Goal: Task Accomplishment & Management: Manage account settings

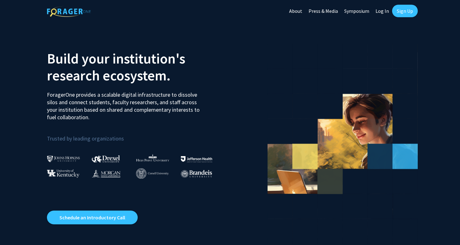
click at [396, 11] on link "Sign Up" at bounding box center [405, 11] width 26 height 13
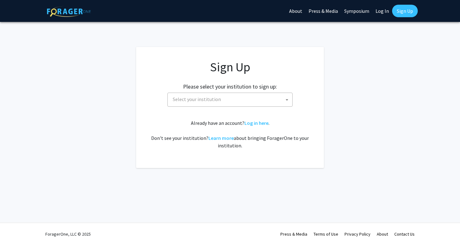
click at [272, 104] on span "Select your institution" at bounding box center [231, 99] width 122 height 13
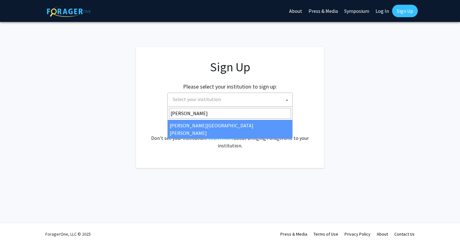
type input "johns"
select select "1"
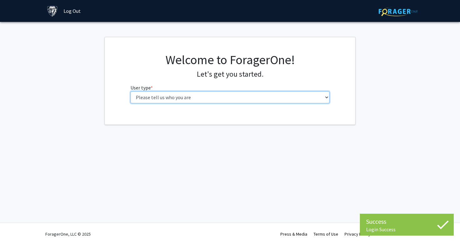
click at [186, 96] on select "Please tell us who you are Undergraduate Student Master's Student Doctoral Cand…" at bounding box center [229, 97] width 199 height 12
select select "1: undergrad"
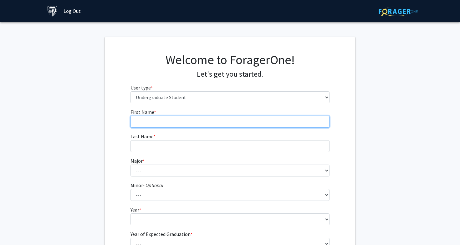
click at [238, 119] on input "First Name * required" at bounding box center [229, 122] width 199 height 12
type input "[PERSON_NAME]"
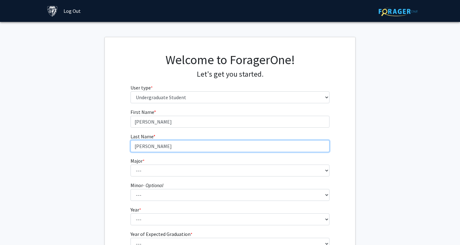
type input "[PERSON_NAME]"
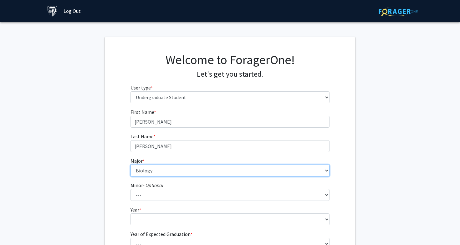
select select "7: 22"
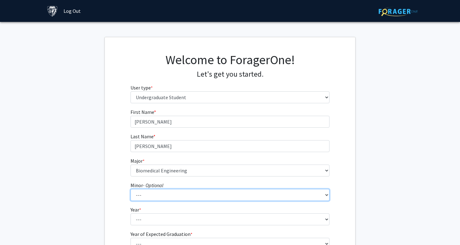
click at [149, 196] on select "--- Accounting and Financial Management Africana Studies Anthropology Applied M…" at bounding box center [229, 195] width 199 height 12
select select "38: 50"
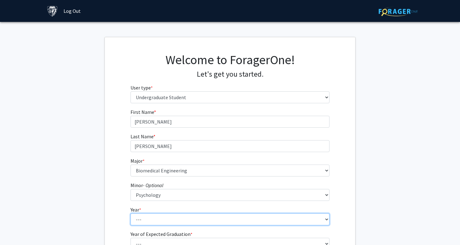
click at [137, 222] on select "--- First-year Sophomore Junior Senior Postbaccalaureate Certificate" at bounding box center [229, 219] width 199 height 12
select select "1: first-year"
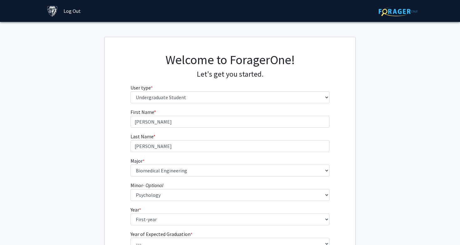
click at [128, 187] on div "First Name * required [PERSON_NAME] Last Name * required [PERSON_NAME] Major * …" at bounding box center [230, 187] width 209 height 159
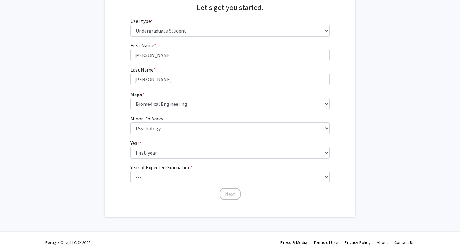
scroll to position [69, 0]
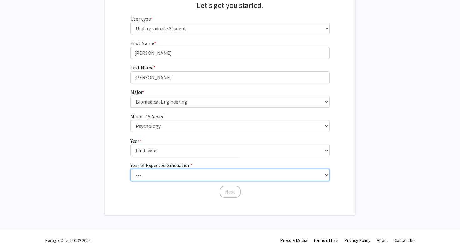
click at [144, 176] on select "--- 2025 2026 2027 2028 2029 2030 2031 2032 2033 2034" at bounding box center [229, 175] width 199 height 12
select select "5: 2029"
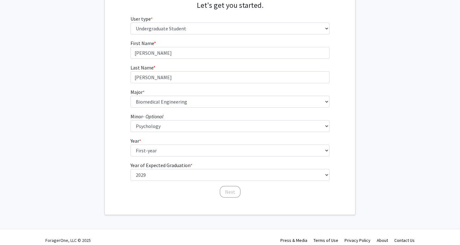
click at [108, 190] on div "First Name * required Medha Last Name * required Mandumula Major * required ---…" at bounding box center [230, 118] width 250 height 159
click at [232, 191] on button "Next" at bounding box center [230, 192] width 21 height 12
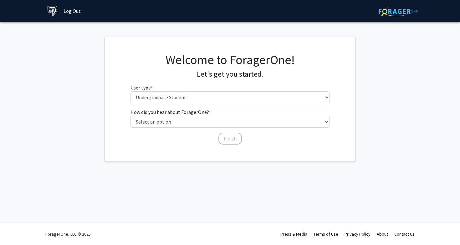
scroll to position [0, 0]
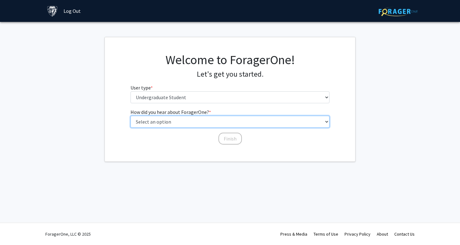
click at [172, 117] on select "Select an option Peer/student recommendation Faculty/staff recommendation Unive…" at bounding box center [229, 122] width 199 height 12
select select "2: faculty_recommendation"
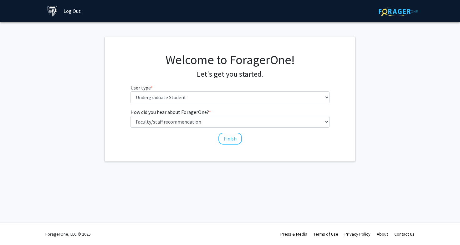
click at [172, 149] on div "Welcome to ForagerOne! Let's get you started. User type * required Please tell …" at bounding box center [230, 99] width 250 height 124
click at [231, 139] on button "Finish" at bounding box center [229, 139] width 23 height 12
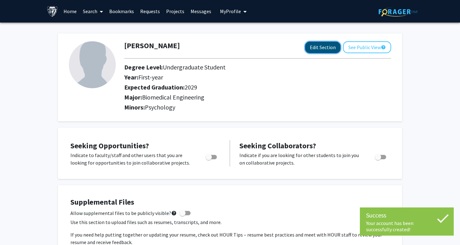
click at [325, 45] on button "Edit Section" at bounding box center [322, 48] width 35 height 12
select select "first-year"
select select "2029"
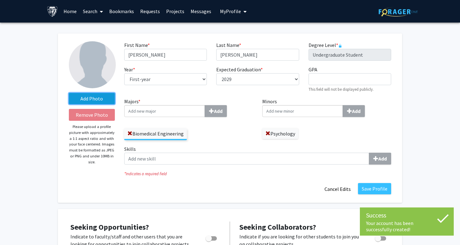
click at [86, 99] on label "Add Photo" at bounding box center [92, 98] width 46 height 11
click at [0, 0] on input "Add Photo" at bounding box center [0, 0] width 0 height 0
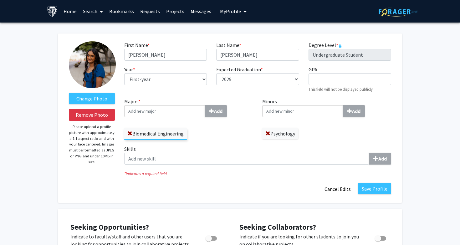
click at [95, 166] on div "Change Photo Remove Photo Please upload a profile picture with approximately a …" at bounding box center [91, 118] width 55 height 154
click at [89, 57] on img at bounding box center [92, 64] width 47 height 47
click at [156, 114] on input "Majors * Add" at bounding box center [164, 111] width 81 height 12
click at [250, 101] on label "Majors * Add" at bounding box center [188, 107] width 129 height 19
click at [205, 105] on input "Majors * Add" at bounding box center [164, 111] width 81 height 12
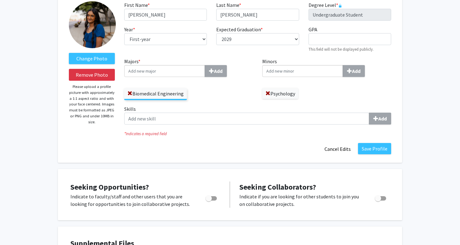
scroll to position [53, 0]
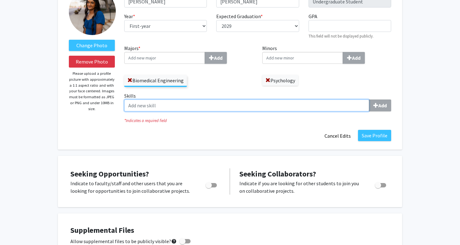
click at [146, 104] on input "Skills Add" at bounding box center [246, 105] width 245 height 12
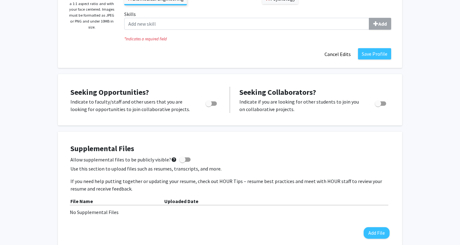
scroll to position [136, 0]
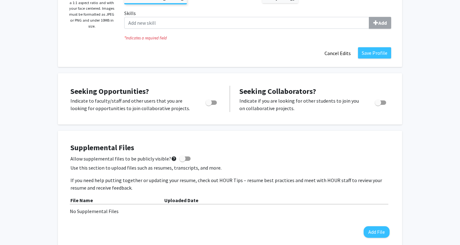
click at [214, 100] on label "Toggle" at bounding box center [210, 103] width 14 height 8
click at [209, 105] on input "Are you actively seeking opportunities?" at bounding box center [208, 105] width 0 height 0
checkbox input "true"
click at [381, 103] on span "Toggle" at bounding box center [378, 102] width 6 height 6
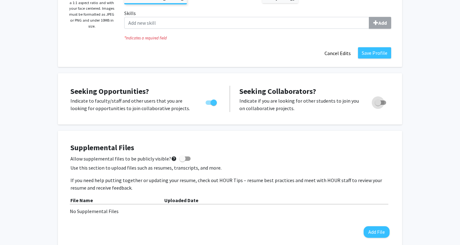
click at [378, 105] on input "Would you like to receive other student requests to work with you?" at bounding box center [377, 105] width 0 height 0
click at [379, 105] on label "Toggle" at bounding box center [379, 103] width 14 height 8
click at [378, 105] on input "Would you like to receive other student requests to work with you?" at bounding box center [377, 105] width 0 height 0
checkbox input "false"
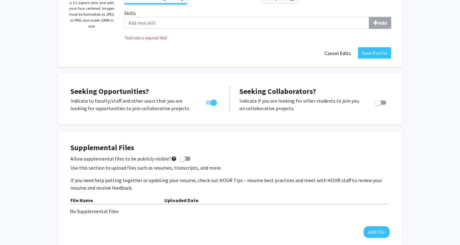
click at [220, 132] on div "Supplemental Files Allow supplemental files to be publicly visible? help Use th…" at bounding box center [230, 190] width 344 height 119
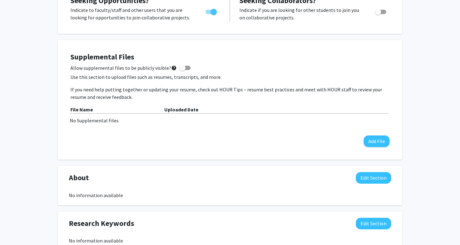
scroll to position [81, 0]
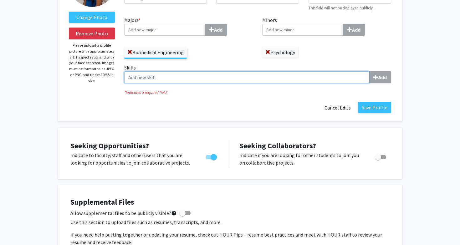
click at [169, 79] on input "Skills Add" at bounding box center [246, 77] width 245 height 12
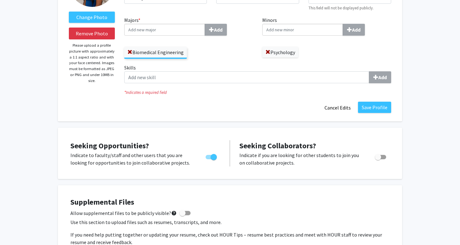
click at [227, 100] on fg-title-edit "First Name * required Medha Last Name * required Mandumula Degree Level * requi…" at bounding box center [257, 37] width 267 height 154
click at [380, 105] on button "Save Profile" at bounding box center [374, 107] width 33 height 11
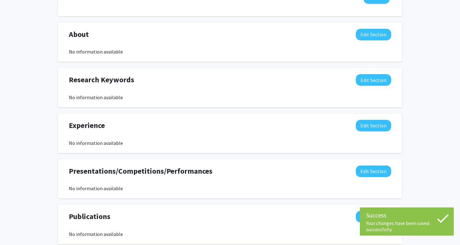
scroll to position [309, 0]
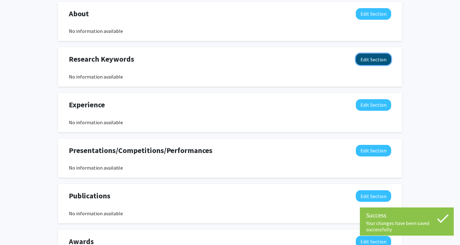
click at [362, 59] on button "Edit Section" at bounding box center [373, 59] width 35 height 12
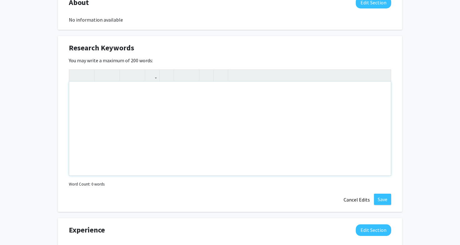
scroll to position [322, 0]
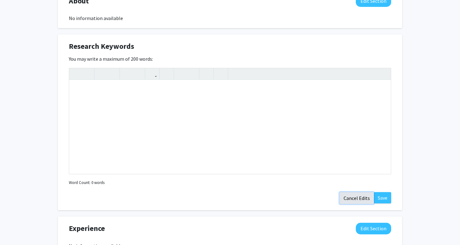
click at [355, 200] on button "Cancel Edits" at bounding box center [356, 198] width 34 height 12
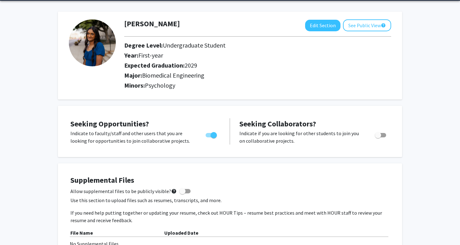
scroll to position [0, 0]
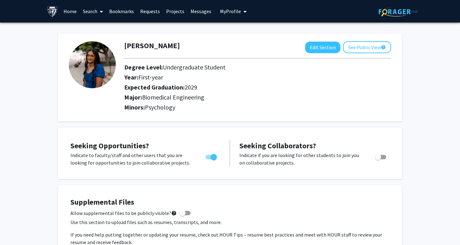
click at [88, 15] on link "Search" at bounding box center [93, 11] width 26 height 22
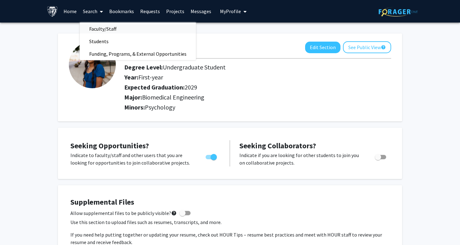
click at [109, 29] on span "Faculty/Staff" at bounding box center [103, 29] width 46 height 13
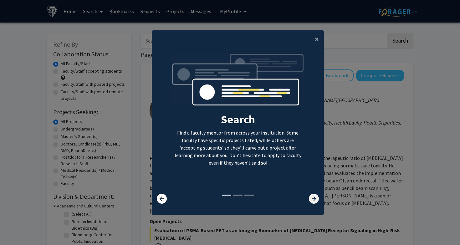
click at [314, 201] on icon at bounding box center [314, 199] width 10 height 10
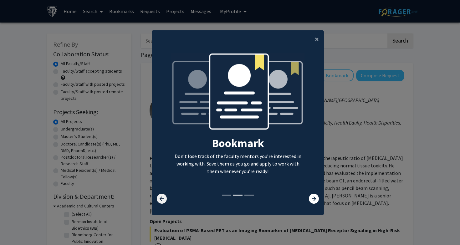
click at [158, 201] on icon at bounding box center [162, 199] width 10 height 10
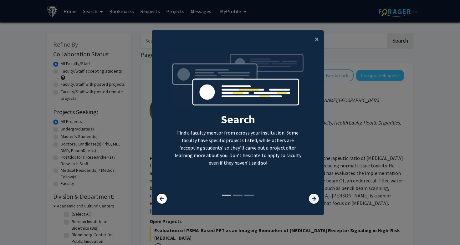
click at [312, 199] on icon at bounding box center [314, 199] width 10 height 10
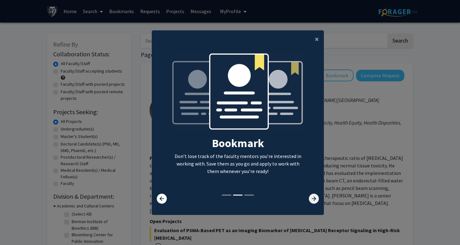
click at [312, 199] on icon at bounding box center [314, 199] width 10 height 10
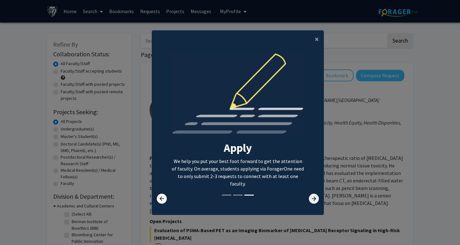
click at [312, 199] on icon at bounding box center [314, 199] width 10 height 10
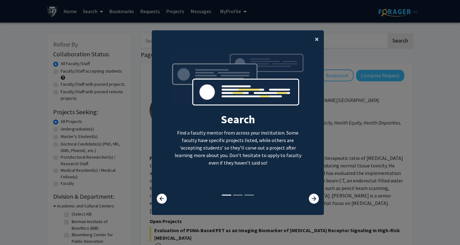
click at [316, 43] on span "×" at bounding box center [317, 39] width 4 height 10
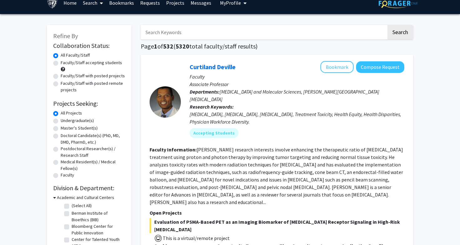
scroll to position [10, 0]
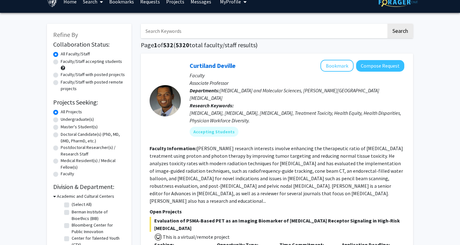
click at [63, 119] on label "Undergraduate(s)" at bounding box center [77, 119] width 33 height 7
click at [63, 119] on input "Undergraduate(s)" at bounding box center [63, 118] width 4 height 4
radio input "true"
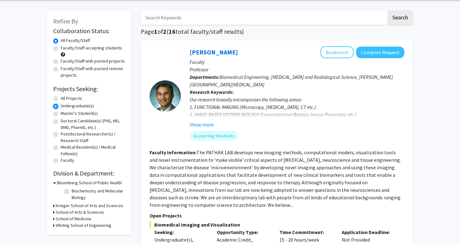
scroll to position [21, 0]
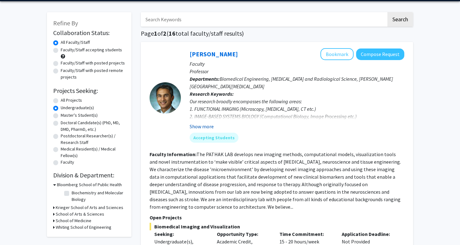
click at [209, 124] on button "Show more" at bounding box center [202, 127] width 24 height 8
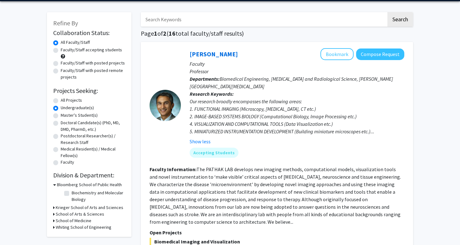
click at [229, 128] on div "Our research broadly encompasses the following areas: 1. FUNCTIONAL IMAGING (Mi…" at bounding box center [297, 117] width 215 height 38
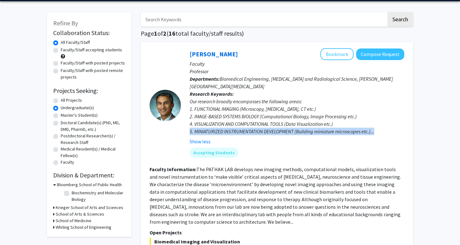
click at [229, 128] on div "Our research broadly encompasses the following areas: 1. FUNCTIONAL IMAGING (Mi…" at bounding box center [297, 117] width 215 height 38
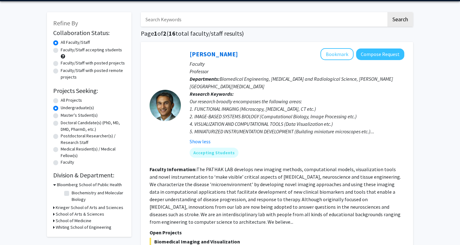
click at [237, 122] on div "Our research broadly encompasses the following areas: 1. FUNCTIONAL IMAGING (Mi…" at bounding box center [297, 117] width 215 height 38
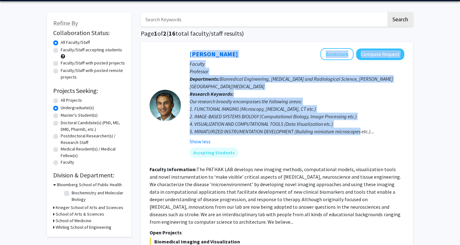
drag, startPoint x: 188, startPoint y: 52, endPoint x: 360, endPoint y: 133, distance: 190.0
click at [360, 133] on div "Arvind Pathak Bookmark Compose Request Faculty Professor Departments: Biomedica…" at bounding box center [292, 105] width 223 height 114
click at [360, 133] on div "Our research broadly encompasses the following areas: 1. FUNCTIONAL IMAGING (Mi…" at bounding box center [297, 117] width 215 height 38
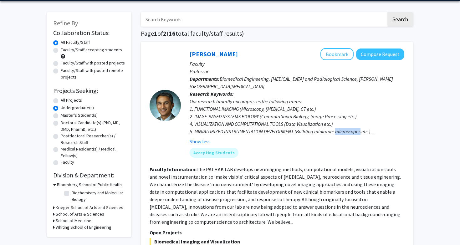
click at [360, 133] on div "Our research broadly encompasses the following areas: 1. FUNCTIONAL IMAGING (Mi…" at bounding box center [297, 117] width 215 height 38
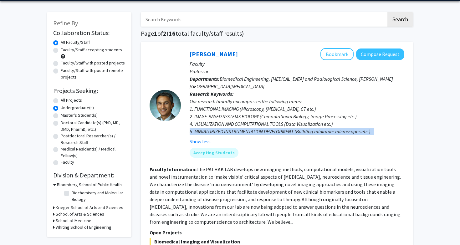
click at [360, 133] on div "Our research broadly encompasses the following areas: 1. FUNCTIONAL IMAGING (Mi…" at bounding box center [297, 117] width 215 height 38
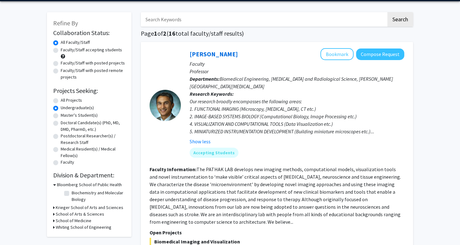
click at [363, 133] on div "Our research broadly encompasses the following areas: 1. FUNCTIONAL IMAGING (Mi…" at bounding box center [297, 117] width 215 height 38
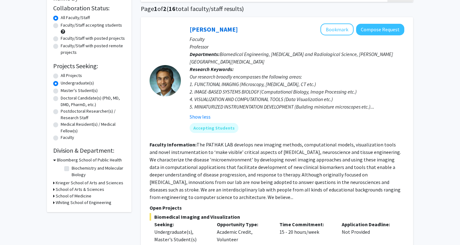
scroll to position [48, 0]
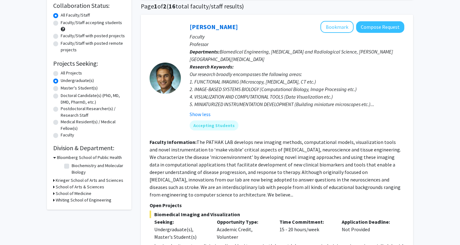
click at [301, 103] on div "Our research broadly encompasses the following areas: 1. FUNCTIONAL IMAGING (Mi…" at bounding box center [297, 89] width 215 height 38
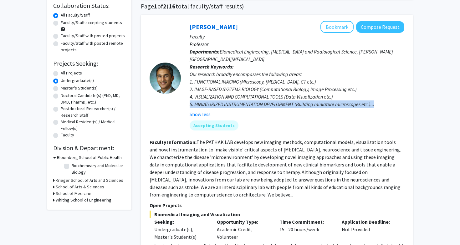
click at [301, 103] on div "Our research broadly encompasses the following areas: 1. FUNCTIONAL IMAGING (Mi…" at bounding box center [297, 89] width 215 height 38
click at [314, 103] on div "Our research broadly encompasses the following areas: 1. FUNCTIONAL IMAGING (Mi…" at bounding box center [297, 89] width 215 height 38
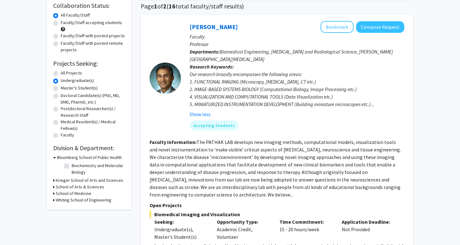
click at [303, 97] on div "Our research broadly encompasses the following areas: 1. FUNCTIONAL IMAGING (Mi…" at bounding box center [297, 89] width 215 height 38
click at [325, 97] on div "Our research broadly encompasses the following areas: 1. FUNCTIONAL IMAGING (Mi…" at bounding box center [297, 89] width 215 height 38
click at [346, 28] on button "Bookmark" at bounding box center [336, 27] width 33 height 12
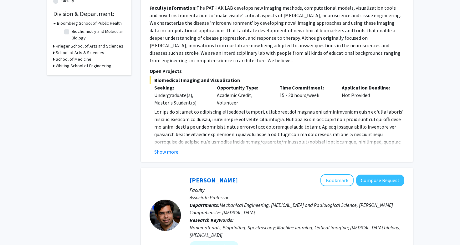
scroll to position [194, 0]
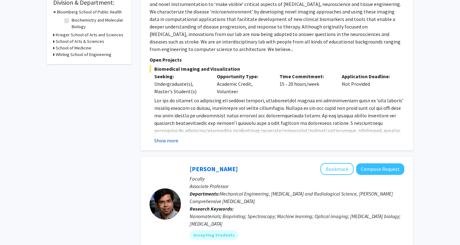
click at [176, 140] on button "Show more" at bounding box center [166, 141] width 24 height 8
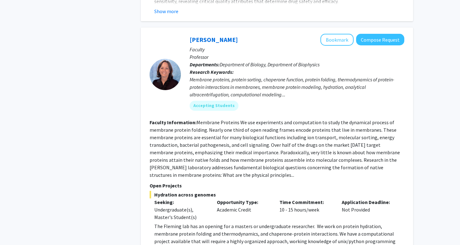
scroll to position [2834, 0]
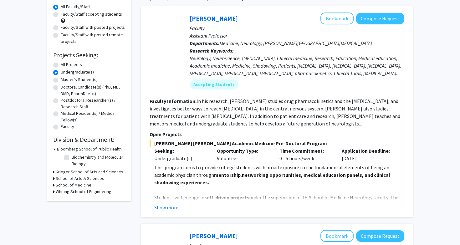
scroll to position [59, 0]
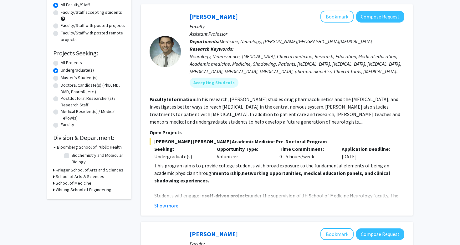
click at [239, 166] on p "This program aims to provide college students with broad exposure to the fundam…" at bounding box center [279, 173] width 250 height 23
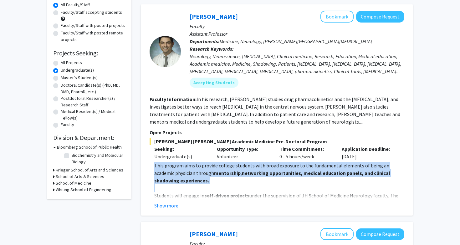
click at [239, 166] on p "This program aims to provide college students with broad exposure to the fundam…" at bounding box center [279, 173] width 250 height 23
click at [281, 166] on p "This program aims to provide college students with broad exposure to the fundam…" at bounding box center [279, 173] width 250 height 23
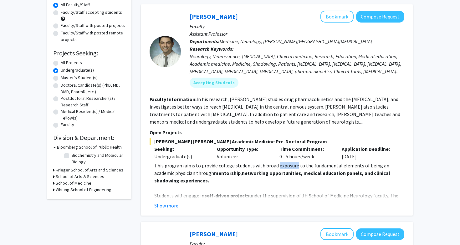
click at [281, 166] on p "This program aims to provide college students with broad exposure to the fundam…" at bounding box center [279, 173] width 250 height 23
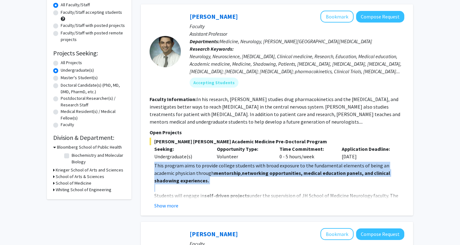
click at [281, 166] on p "This program aims to provide college students with broad exposure to the fundam…" at bounding box center [279, 173] width 250 height 23
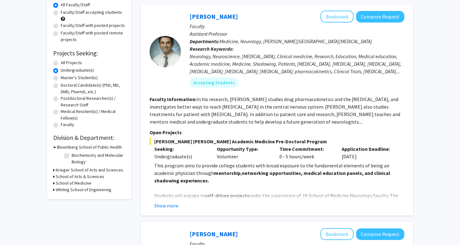
click at [302, 167] on p "This program aims to provide college students with broad exposure to the fundam…" at bounding box center [279, 173] width 250 height 23
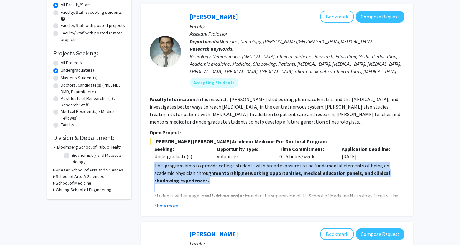
click at [302, 167] on p "This program aims to provide college students with broad exposure to the fundam…" at bounding box center [279, 173] width 250 height 23
click at [278, 169] on p "This program aims to provide college students with broad exposure to the fundam…" at bounding box center [279, 173] width 250 height 23
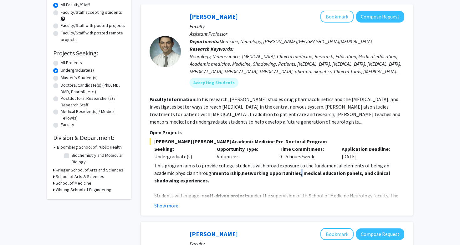
click at [278, 169] on p "This program aims to provide college students with broad exposure to the fundam…" at bounding box center [279, 173] width 250 height 23
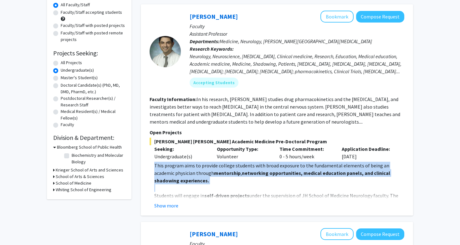
click at [278, 169] on p "This program aims to provide college students with broad exposure to the fundam…" at bounding box center [279, 173] width 250 height 23
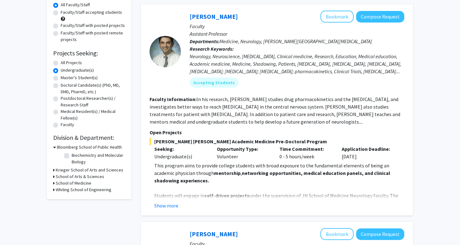
click at [282, 175] on strong "networking opportunities, medical education panels, and clinical shadowing expe…" at bounding box center [272, 177] width 236 height 14
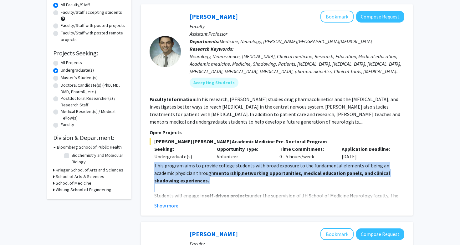
click at [282, 175] on strong "networking opportunities, medical education panels, and clinical shadowing expe…" at bounding box center [272, 177] width 236 height 14
click at [250, 175] on strong "networking opportunities, medical education panels, and clinical shadowing expe…" at bounding box center [272, 177] width 236 height 14
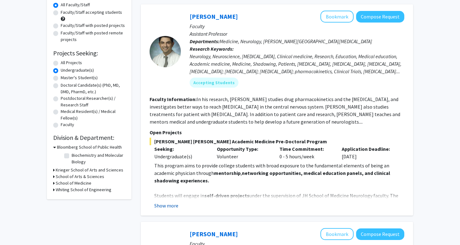
click at [169, 205] on button "Show more" at bounding box center [166, 206] width 24 height 8
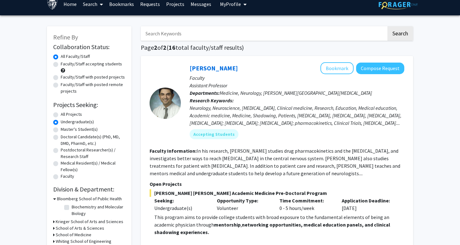
scroll to position [0, 0]
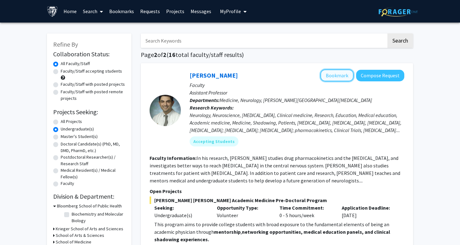
click at [334, 74] on button "Bookmark" at bounding box center [336, 75] width 33 height 12
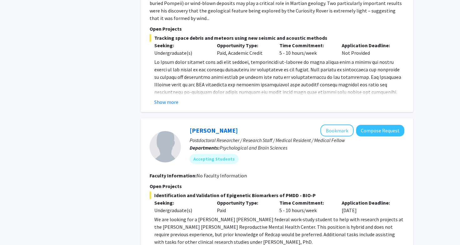
scroll to position [660, 0]
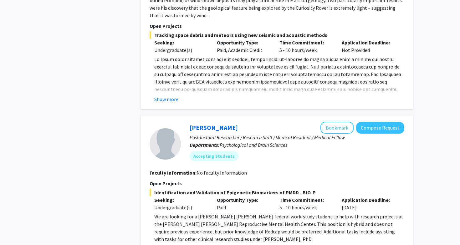
click at [269, 142] on span "Psychological and Brain Sciences" at bounding box center [254, 145] width 68 height 6
click at [284, 142] on span "Psychological and Brain Sciences" at bounding box center [254, 145] width 68 height 6
click at [282, 134] on p "Postdoctoral Researcher / Research Staff / Medical Resident / Medical Fellow" at bounding box center [297, 138] width 215 height 8
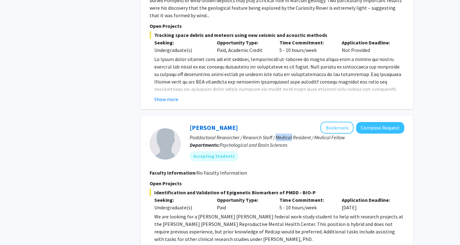
click at [282, 134] on p "Postdoctoral Researcher / Research Staff / Medical Resident / Medical Fellow" at bounding box center [297, 138] width 215 height 8
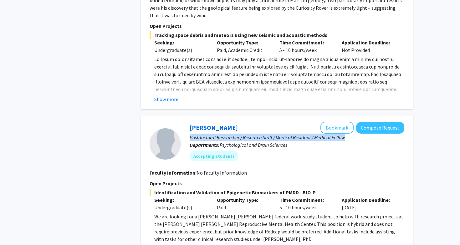
click at [282, 134] on p "Postdoctoral Researcher / Research Staff / Medical Resident / Medical Fellow" at bounding box center [297, 138] width 215 height 8
click at [283, 134] on p "Postdoctoral Researcher / Research Staff / Medical Resident / Medical Fellow" at bounding box center [297, 138] width 215 height 8
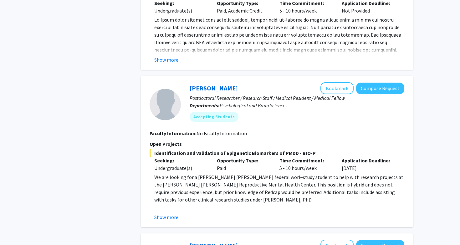
scroll to position [708, 0]
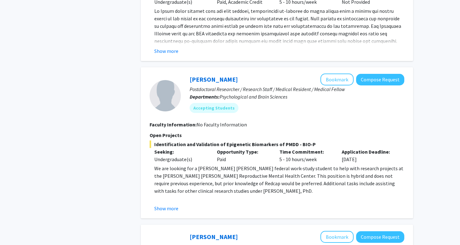
click at [273, 164] on p "We are looking for a Johns Hopkins federal work-study student to help with rese…" at bounding box center [279, 179] width 250 height 30
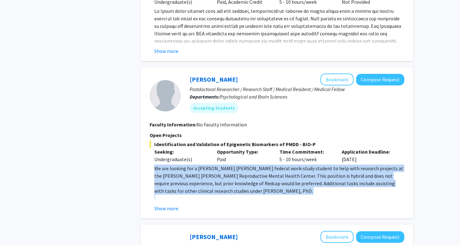
click at [273, 164] on p "We are looking for a Johns Hopkins federal work-study student to help with rese…" at bounding box center [279, 179] width 250 height 30
click at [218, 172] on p "We are looking for a Johns Hopkins federal work-study student to help with rese…" at bounding box center [279, 179] width 250 height 30
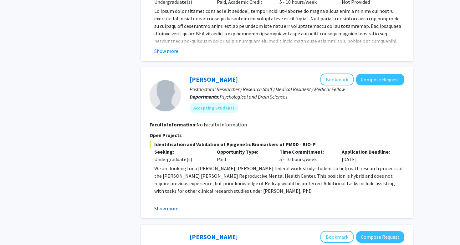
click at [169, 205] on button "Show more" at bounding box center [166, 209] width 24 height 8
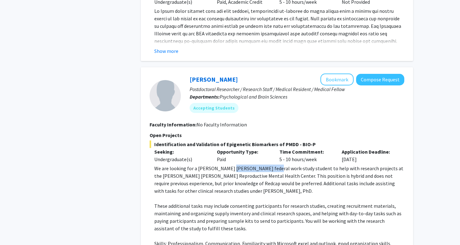
drag, startPoint x: 228, startPoint y: 163, endPoint x: 266, endPoint y: 163, distance: 38.5
click at [267, 164] on p "We are looking for a Johns Hopkins federal work-study student to help with rese…" at bounding box center [279, 179] width 250 height 30
click at [266, 164] on p "We are looking for a Johns Hopkins federal work-study student to help with rese…" at bounding box center [279, 179] width 250 height 30
drag, startPoint x: 279, startPoint y: 162, endPoint x: 231, endPoint y: 162, distance: 47.8
click at [231, 164] on p "We are looking for a Johns Hopkins federal work-study student to help with rese…" at bounding box center [279, 179] width 250 height 30
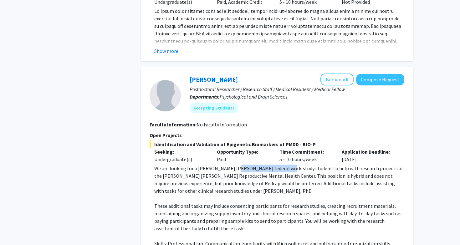
click at [231, 164] on p "We are looking for a Johns Hopkins federal work-study student to help with rese…" at bounding box center [279, 179] width 250 height 30
click at [340, 73] on button "Bookmark" at bounding box center [336, 79] width 33 height 12
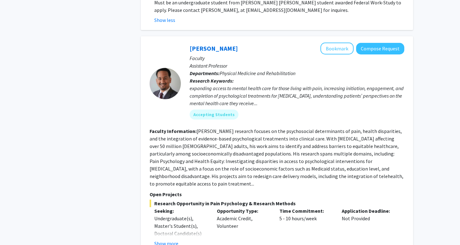
scroll to position [999, 0]
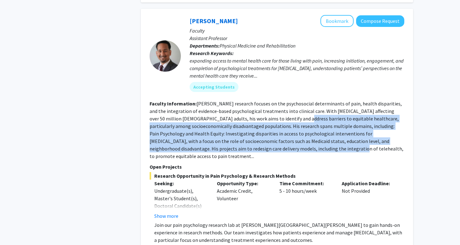
drag, startPoint x: 290, startPoint y: 139, endPoint x: 257, endPoint y: 106, distance: 46.7
click at [258, 106] on fg-read-more "Dr. Fenan Rassu’s research focuses on the psychosocial determinants of pain, he…" at bounding box center [276, 129] width 254 height 59
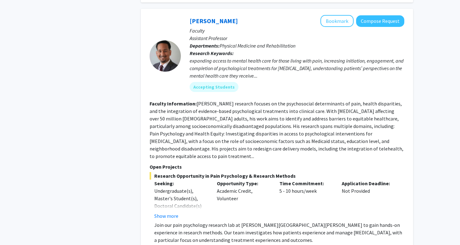
click at [257, 106] on fg-read-more "Dr. Fenan Rassu’s research focuses on the psychosocial determinants of pain, he…" at bounding box center [276, 129] width 254 height 59
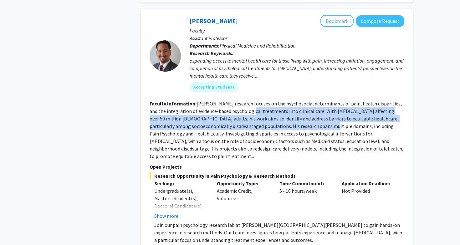
drag, startPoint x: 239, startPoint y: 102, endPoint x: 281, endPoint y: 120, distance: 45.0
click at [281, 120] on fg-read-more "Dr. Fenan Rassu’s research focuses on the psychosocial determinants of pain, he…" at bounding box center [276, 129] width 254 height 59
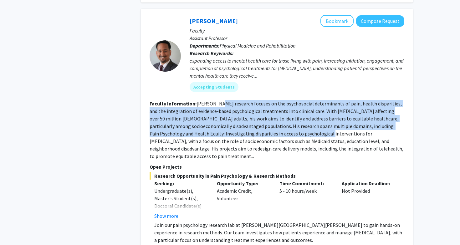
drag, startPoint x: 217, startPoint y: 95, endPoint x: 280, endPoint y: 125, distance: 69.1
click at [280, 125] on fg-read-more "Dr. Fenan Rassu’s research focuses on the psychosocial determinants of pain, he…" at bounding box center [276, 129] width 254 height 59
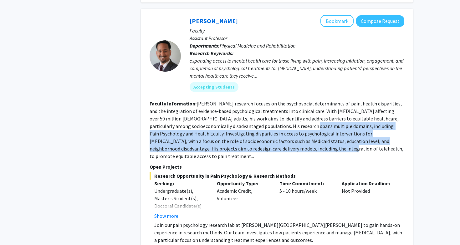
drag, startPoint x: 280, startPoint y: 143, endPoint x: 262, endPoint y: 119, distance: 29.8
click at [262, 119] on fg-read-more "Dr. Fenan Rassu’s research focuses on the psychosocial determinants of pain, he…" at bounding box center [276, 129] width 254 height 59
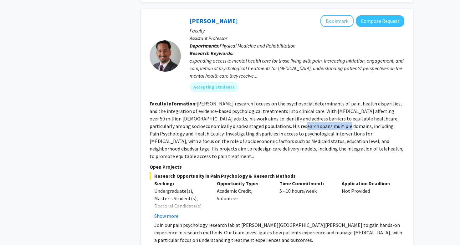
drag, startPoint x: 250, startPoint y: 115, endPoint x: 292, endPoint y: 122, distance: 42.7
click at [292, 122] on section "Faculty Information: Dr. Fenan Rassu’s research focuses on the psychosocial det…" at bounding box center [276, 130] width 255 height 60
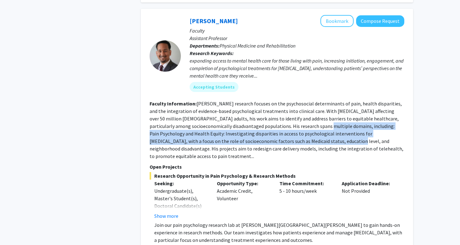
drag, startPoint x: 296, startPoint y: 132, endPoint x: 275, endPoint y: 118, distance: 25.3
click at [275, 118] on fg-read-more "Dr. Fenan Rassu’s research focuses on the psychosocial determinants of pain, he…" at bounding box center [276, 129] width 254 height 59
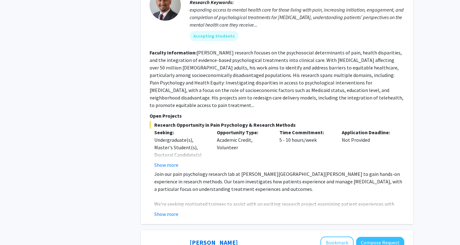
scroll to position [1058, 0]
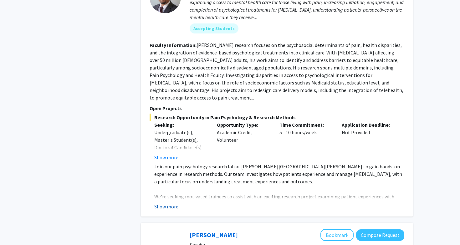
click at [170, 203] on button "Show more" at bounding box center [166, 207] width 24 height 8
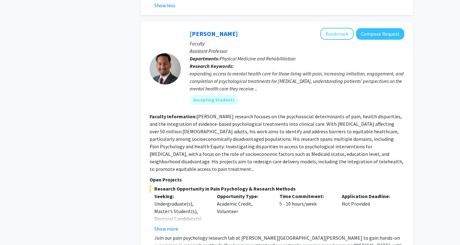
scroll to position [986, 0]
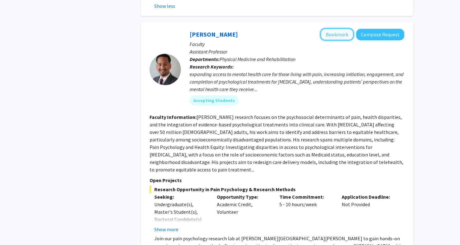
click at [327, 28] on button "Bookmark" at bounding box center [336, 34] width 33 height 12
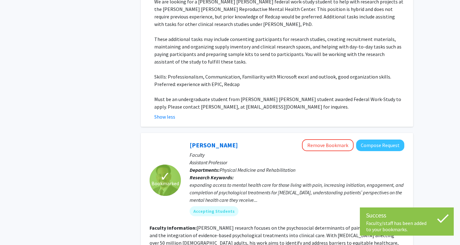
scroll to position [0, 0]
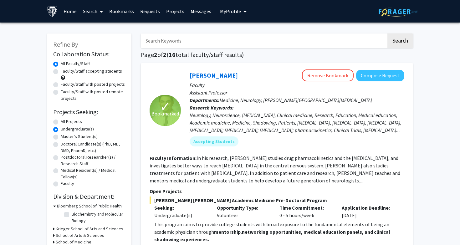
click at [306, 38] on input "Search Keywords" at bounding box center [263, 40] width 245 height 14
type input "psychology"
click at [387, 33] on button "Search" at bounding box center [400, 40] width 26 height 14
radio input "true"
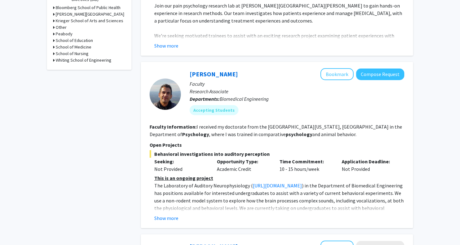
scroll to position [227, 0]
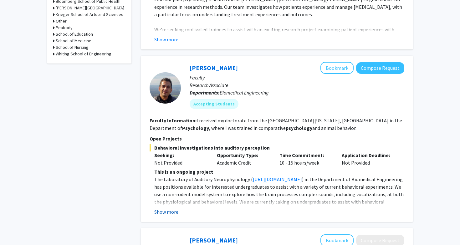
click at [173, 210] on button "Show more" at bounding box center [166, 212] width 24 height 8
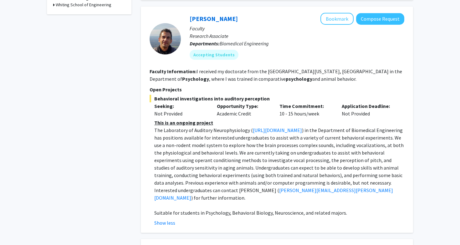
scroll to position [277, 0]
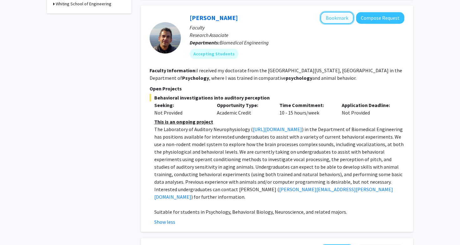
click at [339, 17] on button "Bookmark" at bounding box center [336, 18] width 33 height 12
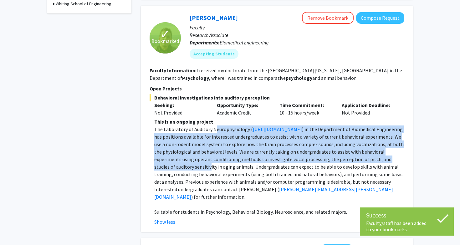
drag, startPoint x: 213, startPoint y: 130, endPoint x: 294, endPoint y: 167, distance: 88.3
click at [294, 167] on p "The Laboratory of Auditory Neurophysiology ( http://wanglab.johnshopkins.edu/la…" at bounding box center [279, 162] width 250 height 75
click at [294, 167] on span ") in the Department of Biomedical Engineering has positions available for inter…" at bounding box center [278, 159] width 249 height 66
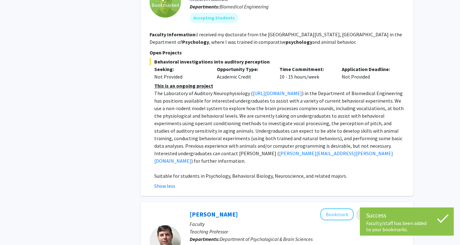
scroll to position [326, 0]
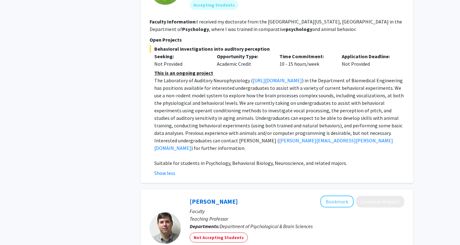
click at [263, 162] on p "Suitable for students in Psychology, Behavioral Biology, Neuroscience, and rela…" at bounding box center [279, 163] width 250 height 8
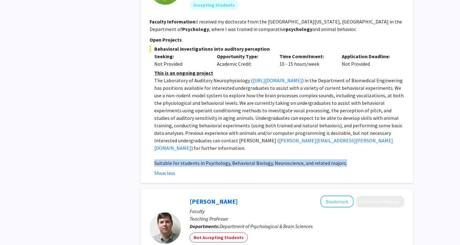
click at [263, 162] on p "Suitable for students in Psychology, Behavioral Biology, Neuroscience, and rela…" at bounding box center [279, 163] width 250 height 8
click at [281, 163] on p "Suitable for students in Psychology, Behavioral Biology, Neuroscience, and rela…" at bounding box center [279, 163] width 250 height 8
drag, startPoint x: 203, startPoint y: 162, endPoint x: 316, endPoint y: 162, distance: 113.2
click at [316, 162] on p "Suitable for students in Psychology, Behavioral Biology, Neuroscience, and rela…" at bounding box center [279, 163] width 250 height 8
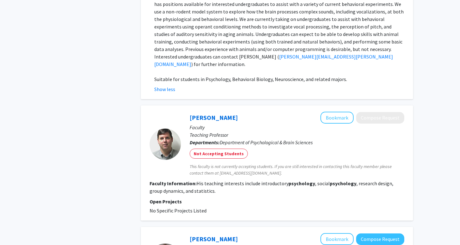
scroll to position [436, 0]
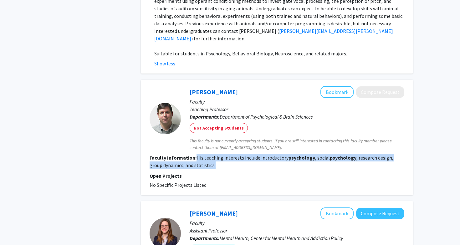
drag, startPoint x: 194, startPoint y: 157, endPoint x: 226, endPoint y: 163, distance: 32.8
click at [226, 163] on section "Faculty Information: His teaching interests include introductory psychology , s…" at bounding box center [276, 161] width 255 height 15
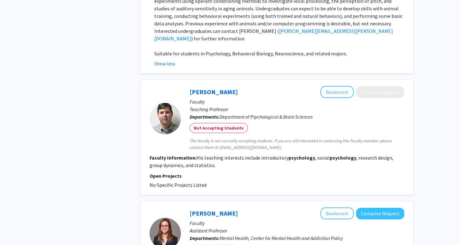
scroll to position [449, 0]
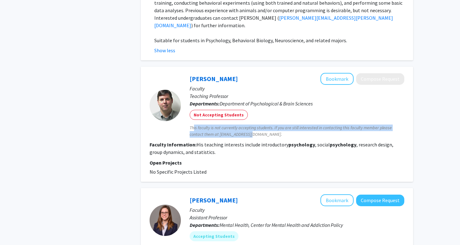
drag, startPoint x: 249, startPoint y: 134, endPoint x: 192, endPoint y: 129, distance: 56.9
click at [192, 129] on span "This faculty is not currently accepting students. If you are still interested i…" at bounding box center [297, 130] width 215 height 13
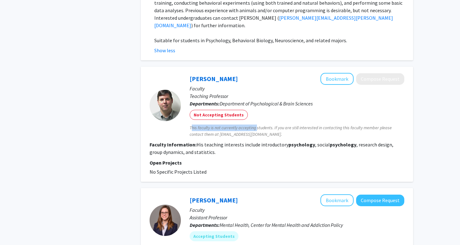
drag, startPoint x: 192, startPoint y: 129, endPoint x: 245, endPoint y: 129, distance: 52.5
click at [245, 129] on span "This faculty is not currently accepting students. If you are still interested i…" at bounding box center [297, 130] width 215 height 13
click at [242, 135] on span "This faculty is not currently accepting students. If you are still interested i…" at bounding box center [297, 130] width 215 height 13
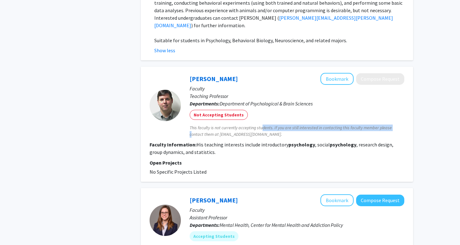
drag, startPoint x: 183, startPoint y: 131, endPoint x: 260, endPoint y: 125, distance: 76.9
click at [260, 125] on div "Stephen Drigotas Bookmark Compose Request Faculty Teaching Professor Department…" at bounding box center [292, 105] width 223 height 65
click at [260, 125] on span "This faculty is not currently accepting students. If you are still interested i…" at bounding box center [297, 130] width 215 height 13
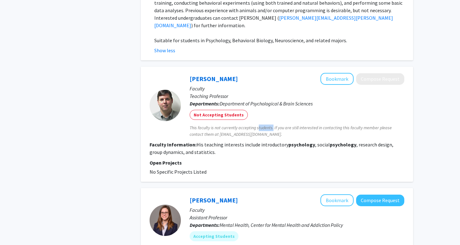
click at [260, 125] on span "This faculty is not currently accepting students. If you are still interested i…" at bounding box center [297, 130] width 215 height 13
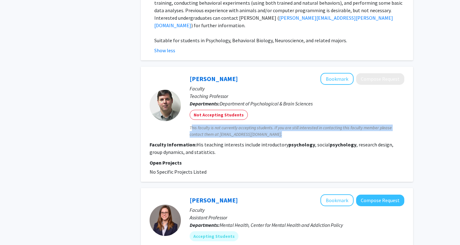
click at [260, 125] on span "This faculty is not currently accepting students. If you are still interested i…" at bounding box center [297, 130] width 215 height 13
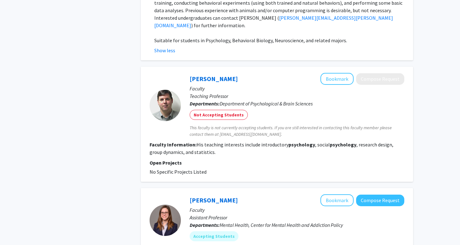
click at [260, 130] on span "This faculty is not currently accepting students. If you are still interested i…" at bounding box center [297, 130] width 215 height 13
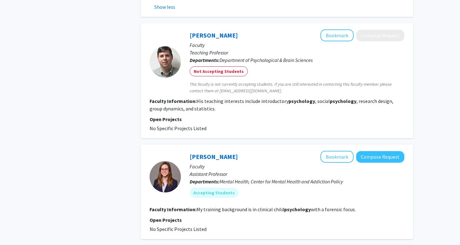
scroll to position [492, 0]
click at [335, 38] on button "Bookmark" at bounding box center [336, 36] width 33 height 12
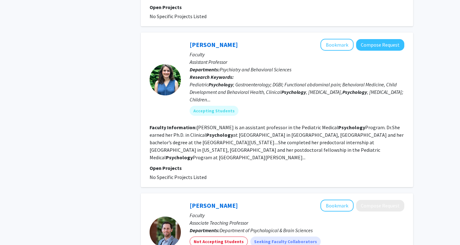
scroll to position [705, 0]
click at [320, 154] on fg-search-faculty "Erika Chiappini Bookmark Compose Request Faculty Assistant Professor Department…" at bounding box center [276, 110] width 255 height 142
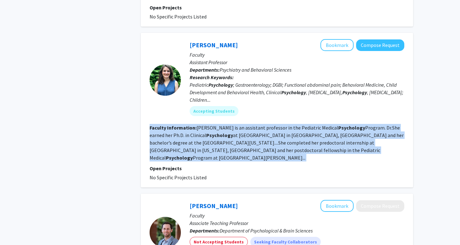
click at [320, 154] on fg-search-faculty "Erika Chiappini Bookmark Compose Request Faculty Assistant Professor Department…" at bounding box center [276, 110] width 255 height 142
click at [313, 145] on fg-read-more "Erika Chiappini is an assistant professor in the Pediatric Medical Psychology P…" at bounding box center [276, 142] width 254 height 36
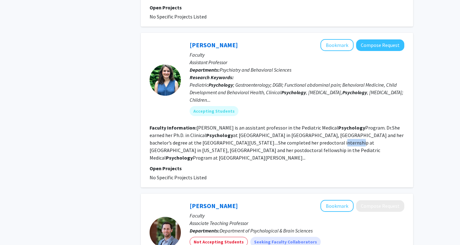
click at [313, 145] on fg-read-more "Erika Chiappini is an assistant professor in the Pediatric Medical Psychology P…" at bounding box center [276, 142] width 254 height 36
click at [269, 139] on section "Faculty Information: Erika Chiappini is an assistant professor in the Pediatric…" at bounding box center [276, 143] width 255 height 38
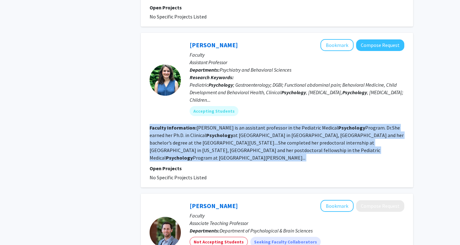
click at [269, 139] on section "Faculty Information: Erika Chiappini is an assistant professor in the Pediatric…" at bounding box center [276, 143] width 255 height 38
click at [296, 139] on section "Faculty Information: Erika Chiappini is an assistant professor in the Pediatric…" at bounding box center [276, 143] width 255 height 38
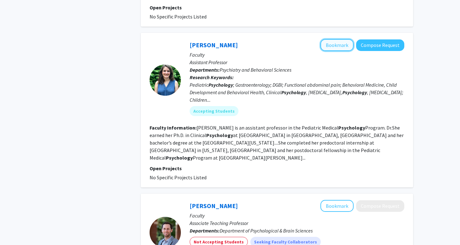
click at [333, 47] on button "Bookmark" at bounding box center [336, 45] width 33 height 12
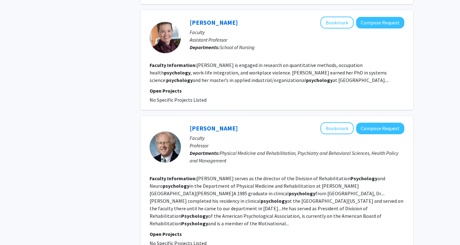
scroll to position [1312, 0]
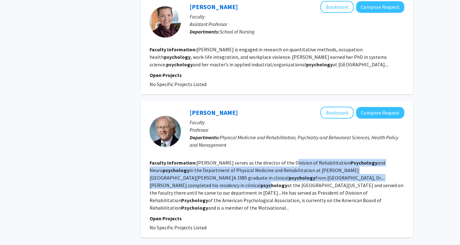
drag, startPoint x: 286, startPoint y: 153, endPoint x: 302, endPoint y: 174, distance: 26.9
click at [302, 174] on fg-read-more "Wegener serves as the director of the Division of Rehabilitation Psychology and…" at bounding box center [276, 184] width 254 height 51
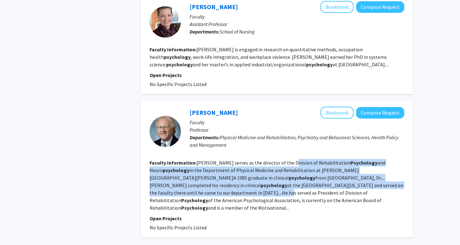
click at [302, 174] on fg-read-more "Wegener serves as the director of the Division of Rehabilitation Psychology and…" at bounding box center [276, 184] width 254 height 51
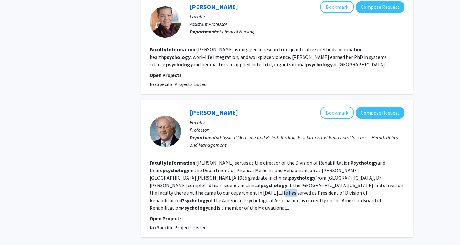
click at [302, 174] on fg-read-more "Wegener serves as the director of the Division of Rehabilitation Psychology and…" at bounding box center [276, 184] width 254 height 51
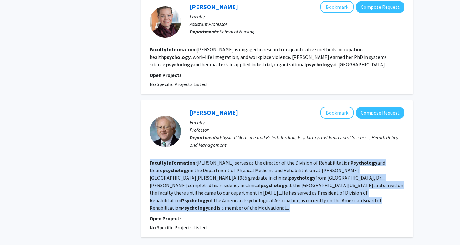
click at [302, 174] on fg-read-more "Wegener serves as the director of the Division of Rehabilitation Psychology and…" at bounding box center [276, 184] width 254 height 51
click at [232, 194] on section "Faculty Information: Wegener serves as the director of the Division of Rehabili…" at bounding box center [276, 185] width 255 height 53
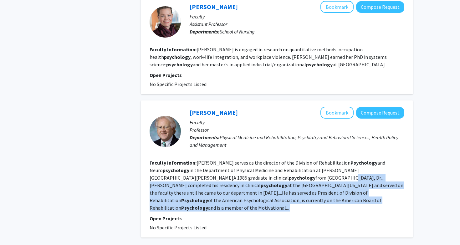
drag, startPoint x: 232, startPoint y: 194, endPoint x: 169, endPoint y: 167, distance: 69.1
click at [169, 167] on section "Faculty Information: Wegener serves as the director of the Division of Rehabili…" at bounding box center [276, 185] width 255 height 53
click at [169, 167] on fg-read-more "Wegener serves as the director of the Division of Rehabilitation Psychology and…" at bounding box center [276, 184] width 254 height 51
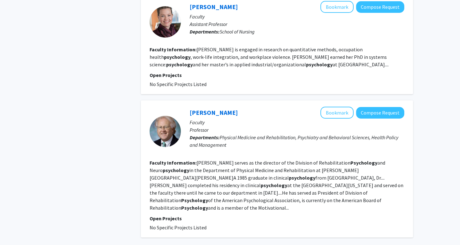
click at [210, 194] on fg-read-more "Wegener serves as the director of the Division of Rehabilitation Psychology and…" at bounding box center [276, 184] width 254 height 51
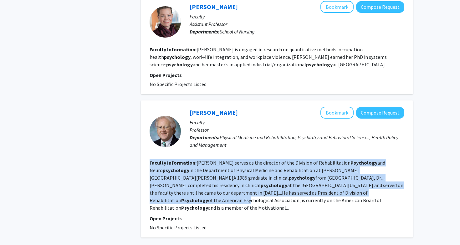
drag, startPoint x: 147, startPoint y: 158, endPoint x: 214, endPoint y: 182, distance: 71.0
click at [214, 182] on div "Stephen Wegener Bookmark Compose Request Faculty Professor Departments: Physica…" at bounding box center [277, 168] width 272 height 137
click at [214, 182] on fg-read-more "Wegener serves as the director of the Division of Rehabilitation Psychology and…" at bounding box center [276, 184] width 254 height 51
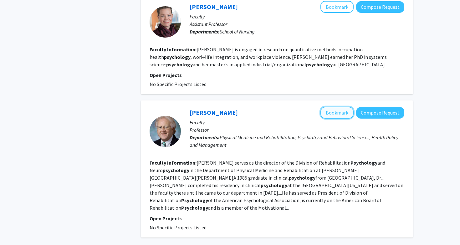
click at [327, 108] on button "Bookmark" at bounding box center [336, 113] width 33 height 12
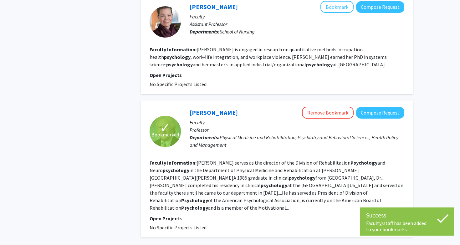
scroll to position [1358, 0]
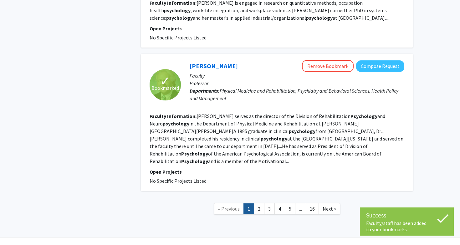
click at [311, 203] on link "16" at bounding box center [312, 208] width 13 height 11
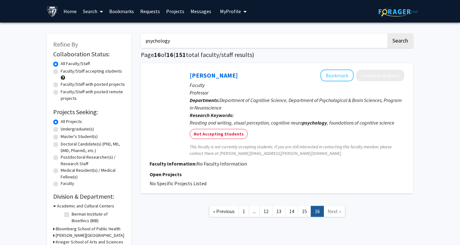
click at [255, 212] on span "..." at bounding box center [254, 211] width 3 height 6
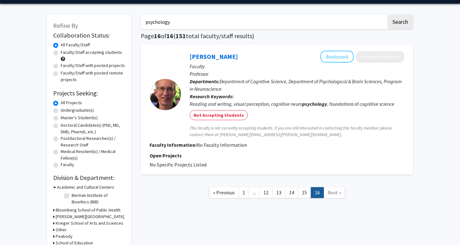
scroll to position [20, 0]
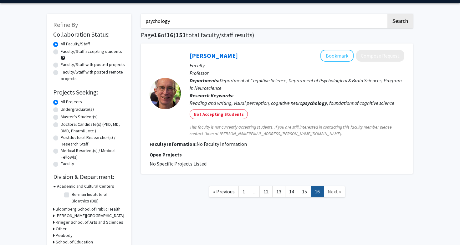
click at [74, 53] on label "Faculty/Staff accepting students" at bounding box center [91, 51] width 61 height 7
click at [65, 52] on input "Faculty/Staff accepting students" at bounding box center [63, 50] width 4 height 4
radio input "true"
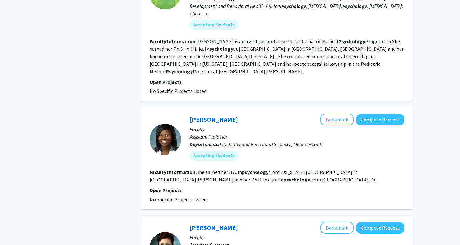
scroll to position [610, 0]
click at [295, 141] on span "Psychiatry and Behavioral Sciences, Mental Health" at bounding box center [271, 144] width 103 height 6
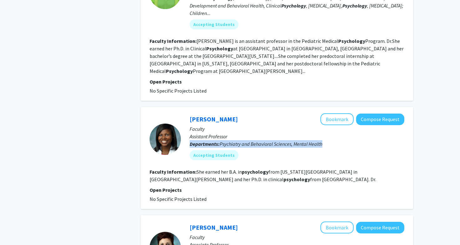
click at [295, 141] on span "Psychiatry and Behavioral Sciences, Mental Health" at bounding box center [271, 144] width 103 height 6
click at [296, 141] on span "Psychiatry and Behavioral Sciences, Mental Health" at bounding box center [271, 144] width 103 height 6
click at [305, 141] on span "Psychiatry and Behavioral Sciences, Mental Health" at bounding box center [271, 144] width 103 height 6
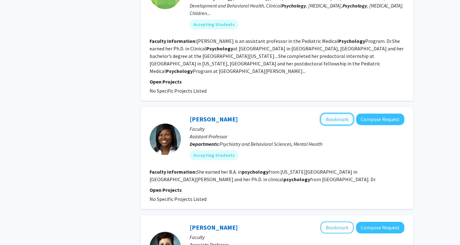
click at [333, 114] on button "Bookmark" at bounding box center [336, 119] width 33 height 12
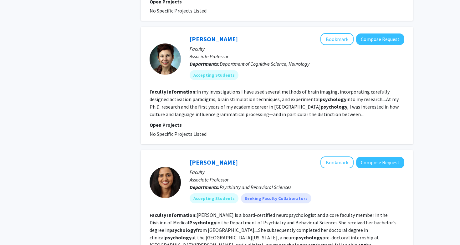
scroll to position [798, 0]
click at [316, 211] on fg-read-more "Kamath is a board-certified neuropsychologist and a core faculty member in the …" at bounding box center [272, 233] width 247 height 44
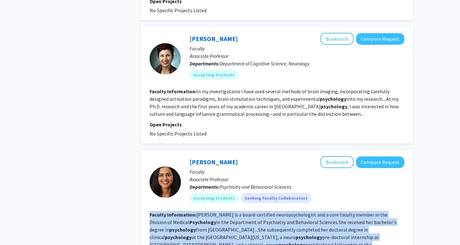
click at [316, 211] on fg-read-more "Kamath is a board-certified neuropsychologist and a core faculty member in the …" at bounding box center [272, 233] width 247 height 44
click at [287, 214] on fg-read-more "Kamath is a board-certified neuropsychologist and a core faculty member in the …" at bounding box center [272, 233] width 247 height 44
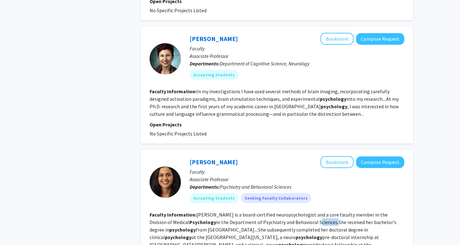
click at [287, 214] on fg-read-more "Kamath is a board-certified neuropsychologist and a core faculty member in the …" at bounding box center [272, 233] width 247 height 44
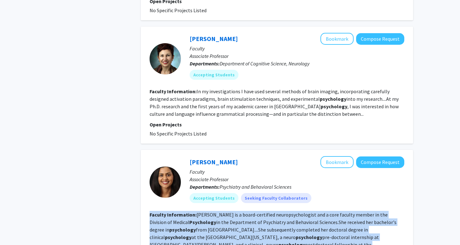
click at [287, 214] on fg-read-more "Kamath is a board-certified neuropsychologist and a core faculty member in the …" at bounding box center [272, 233] width 247 height 44
click at [291, 215] on fg-read-more "Kamath is a board-certified neuropsychologist and a core faculty member in the …" at bounding box center [272, 233] width 247 height 44
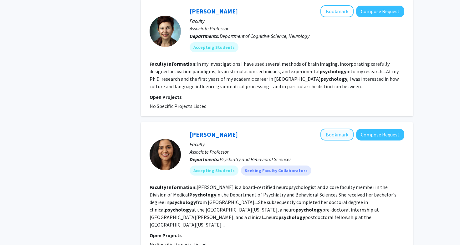
scroll to position [831, 0]
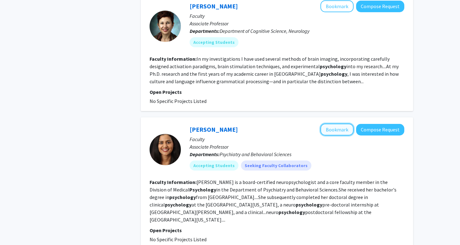
click at [340, 124] on button "Bookmark" at bounding box center [336, 130] width 33 height 12
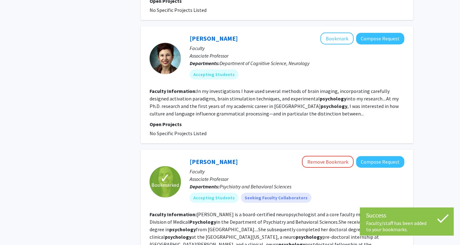
scroll to position [785, 0]
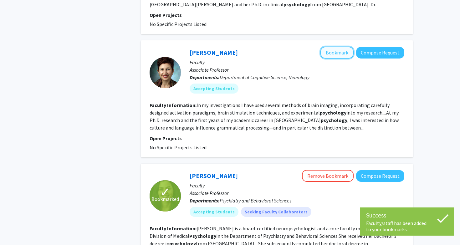
click at [329, 47] on button "Bookmark" at bounding box center [336, 53] width 33 height 12
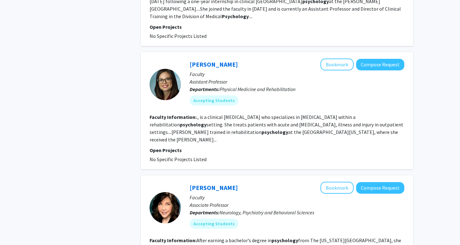
scroll to position [1259, 0]
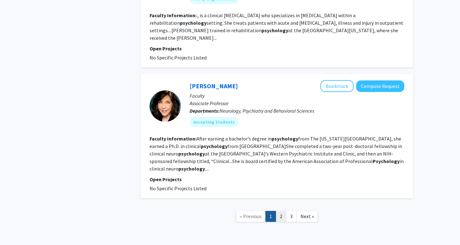
click at [282, 211] on link "2" at bounding box center [281, 216] width 11 height 11
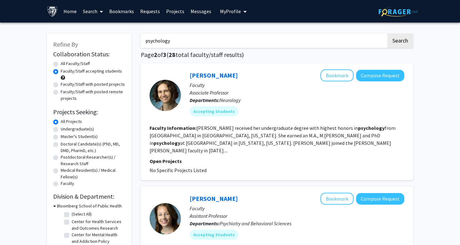
click at [120, 13] on link "Bookmarks" at bounding box center [121, 11] width 31 height 22
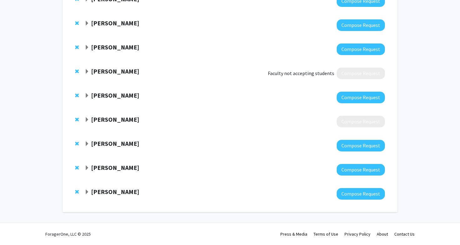
scroll to position [96, 0]
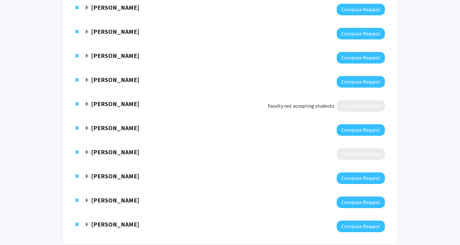
click at [98, 150] on strong "Stephen Wegener" at bounding box center [115, 152] width 48 height 8
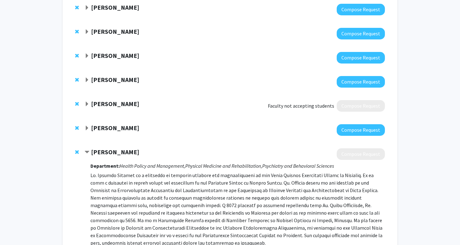
click at [100, 150] on strong "Stephen Wegener" at bounding box center [115, 152] width 48 height 8
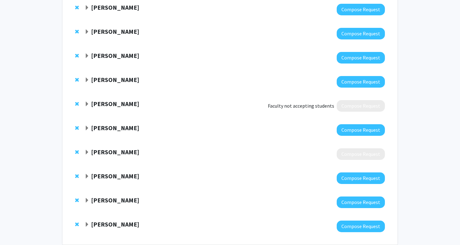
scroll to position [128, 0]
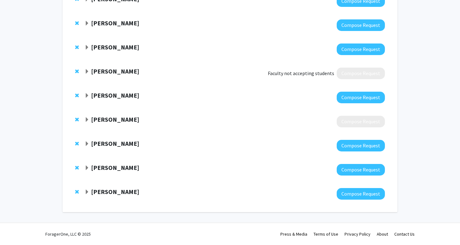
click at [102, 123] on div "Stephen Wegener" at bounding box center [151, 120] width 135 height 8
click at [99, 119] on strong "Stephen Wegener" at bounding box center [115, 119] width 48 height 8
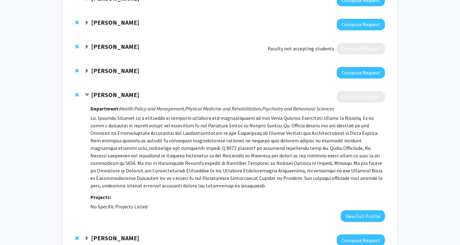
scroll to position [153, 0]
click at [97, 96] on strong "Stephen Wegener" at bounding box center [115, 94] width 48 height 8
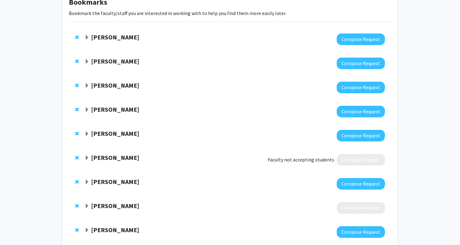
scroll to position [43, 0]
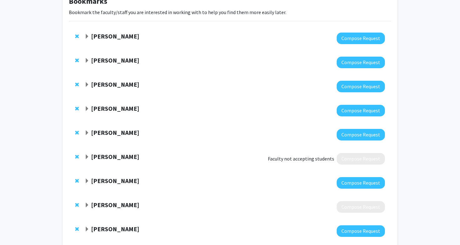
click at [122, 159] on strong "Stephen Drigotas" at bounding box center [115, 157] width 48 height 8
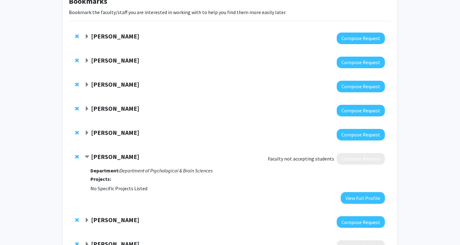
click at [122, 159] on strong "Stephen Drigotas" at bounding box center [115, 157] width 48 height 8
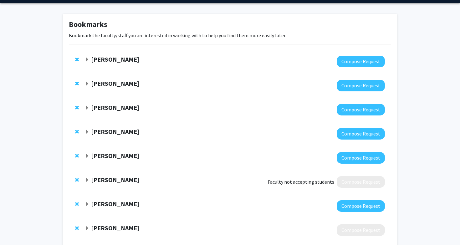
scroll to position [0, 0]
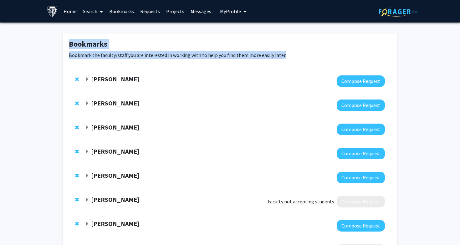
drag, startPoint x: 69, startPoint y: 39, endPoint x: 290, endPoint y: 58, distance: 221.6
click at [290, 60] on div "Bookmarks Bookmark the faculty/staff you are interested in working with to help…" at bounding box center [230, 186] width 335 height 307
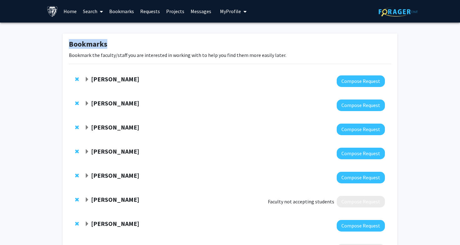
click at [290, 58] on div "Bookmarks Bookmark the faculty/staff you are interested in working with to help…" at bounding box center [230, 186] width 335 height 307
click at [152, 83] on div "Arvind Pathak" at bounding box center [151, 79] width 135 height 8
click at [119, 77] on strong "Arvind Pathak" at bounding box center [115, 79] width 48 height 8
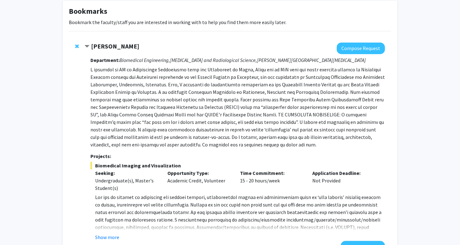
scroll to position [33, 0]
click at [121, 50] on div at bounding box center [234, 48] width 300 height 12
click at [120, 45] on strong "Arvind Pathak" at bounding box center [115, 46] width 48 height 8
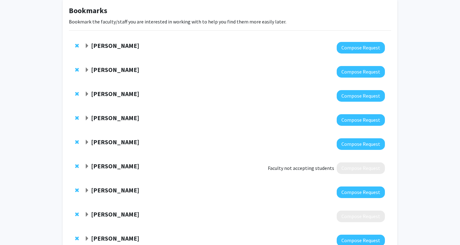
click at [116, 76] on div at bounding box center [234, 72] width 300 height 12
click at [116, 72] on strong "Carlos Romo" at bounding box center [115, 70] width 48 height 8
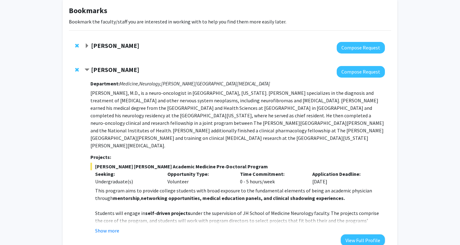
click at [116, 72] on strong "Carlos Romo" at bounding box center [115, 70] width 48 height 8
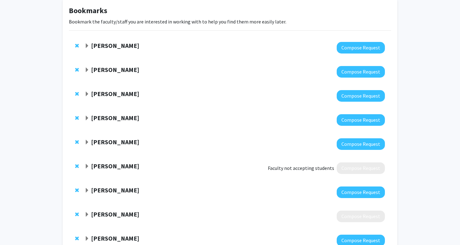
click at [116, 46] on strong "Arvind Pathak" at bounding box center [115, 46] width 48 height 8
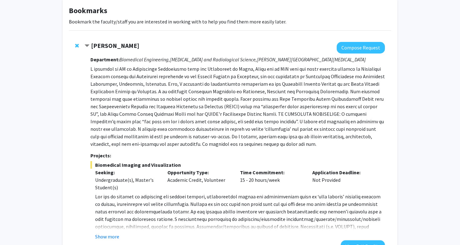
click at [116, 46] on strong "Arvind Pathak" at bounding box center [115, 46] width 48 height 8
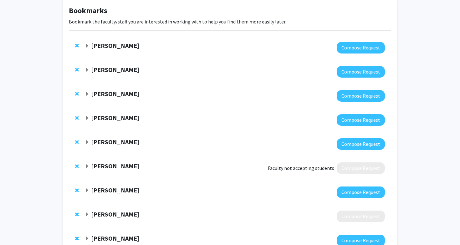
click at [114, 71] on strong "Carlos Romo" at bounding box center [115, 70] width 48 height 8
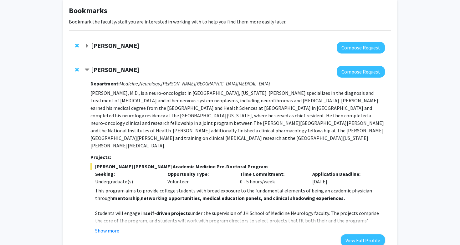
scroll to position [49, 0]
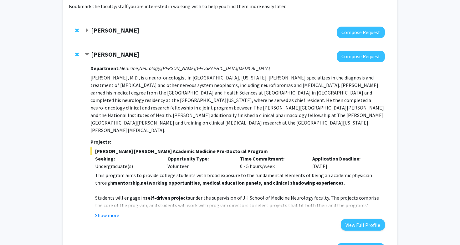
click at [362, 62] on div "Department: Medicine, Neurology, Sidney Kimmel Comprehensive Cancer Center Carl…" at bounding box center [237, 146] width 294 height 168
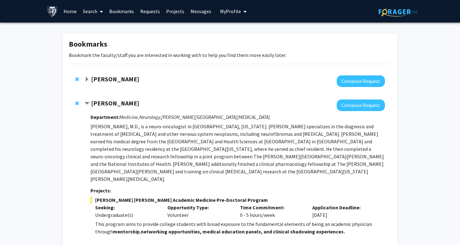
click at [241, 12] on span "My profile dropdown to access profile and logout" at bounding box center [244, 12] width 6 height 22
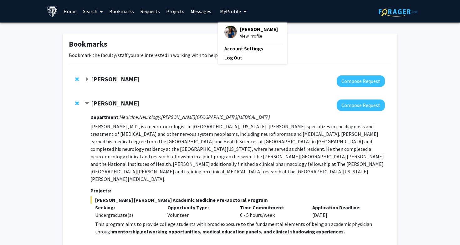
click at [245, 47] on div "Medha Mandumula View Profile Account Settings Log Out" at bounding box center [252, 44] width 69 height 42
click at [244, 39] on span "View Profile" at bounding box center [259, 36] width 38 height 7
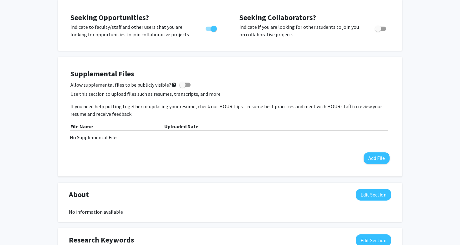
scroll to position [129, 0]
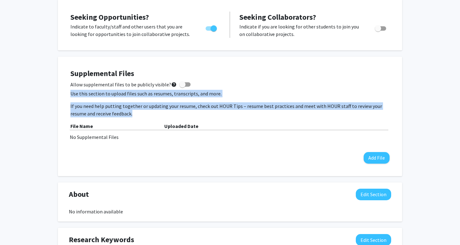
drag, startPoint x: 75, startPoint y: 89, endPoint x: 153, endPoint y: 114, distance: 81.0
click at [153, 114] on div "Supplemental Files Allow supplemental files to be publicly visible? help Use th…" at bounding box center [229, 116] width 319 height 94
click at [153, 114] on p "If you need help putting together or updating your resume, check out HOUR Tips …" at bounding box center [229, 109] width 319 height 15
drag, startPoint x: 153, startPoint y: 114, endPoint x: 74, endPoint y: 76, distance: 87.0
click at [74, 76] on div "Supplemental Files Allow supplemental files to be publicly visible? help Use th…" at bounding box center [229, 116] width 319 height 94
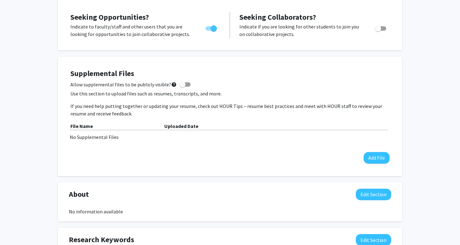
click at [66, 70] on div "Supplemental Files Allow supplemental files to be publicly visible? help Use th…" at bounding box center [229, 116] width 331 height 107
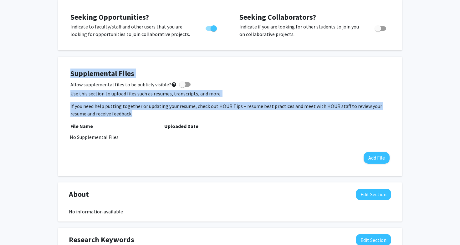
drag, startPoint x: 66, startPoint y: 70, endPoint x: 163, endPoint y: 117, distance: 107.4
click at [163, 117] on div "Supplemental Files Allow supplemental files to be publicly visible? help Use th…" at bounding box center [229, 116] width 331 height 107
click at [163, 117] on p "If you need help putting together or updating your resume, check out HOUR Tips …" at bounding box center [229, 109] width 319 height 15
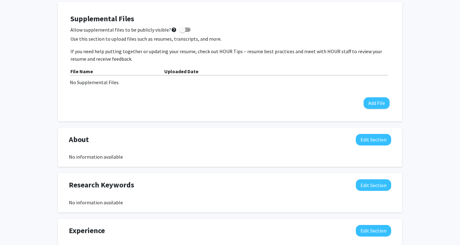
scroll to position [184, 0]
click at [88, 154] on div "No information available" at bounding box center [230, 157] width 322 height 8
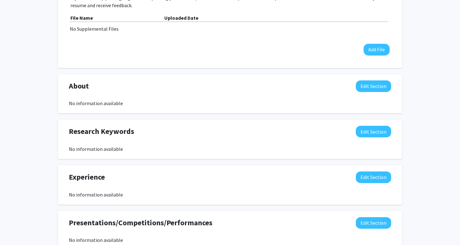
scroll to position [237, 0]
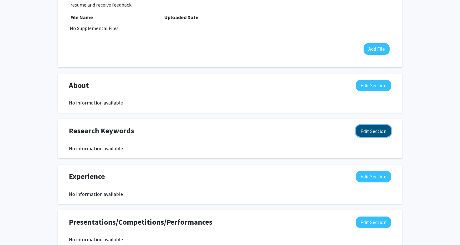
click at [367, 127] on button "Edit Section" at bounding box center [373, 131] width 35 height 12
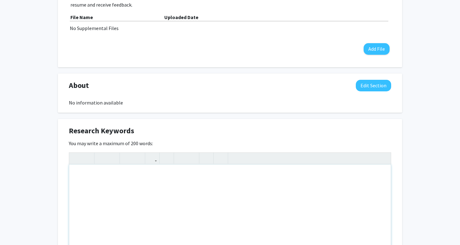
click at [178, 185] on div "Note to users with screen readers: Please deactivate our accessibility plugin f…" at bounding box center [229, 211] width 321 height 94
type textarea "Biomedical engineering; medicine; psychology"
click at [206, 140] on div "You may write a maximum of 200 words: Biomedical engineering; medicine; psychol…" at bounding box center [230, 205] width 322 height 132
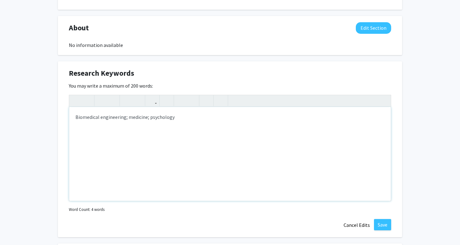
scroll to position [301, 0]
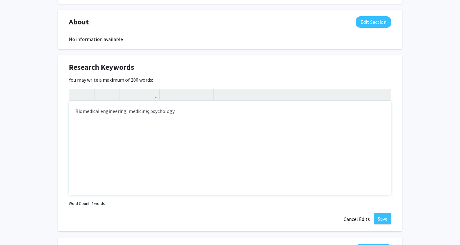
click at [101, 112] on div "Biomedical engineering; medicine; psychology" at bounding box center [229, 148] width 321 height 94
click at [146, 112] on div "Biomedical engineering; medicine; psychology" at bounding box center [229, 148] width 321 height 94
click at [173, 112] on div "Biomedical engineering; medicine; psychology" at bounding box center [229, 148] width 321 height 94
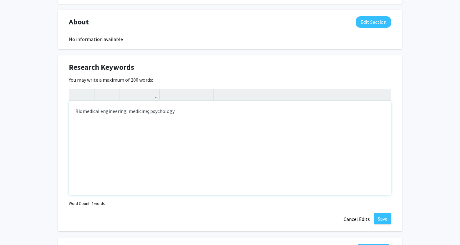
click at [221, 117] on div "Biomedical engineering; medicine; psychology" at bounding box center [229, 148] width 321 height 94
click at [379, 216] on button "Save" at bounding box center [382, 218] width 17 height 11
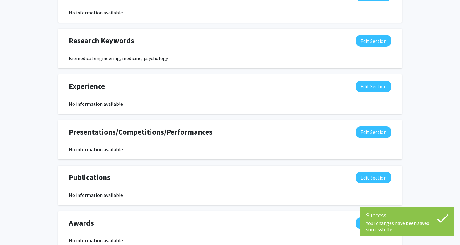
scroll to position [363, 0]
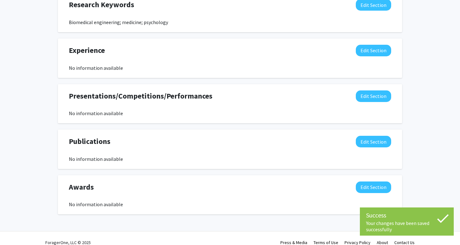
click at [206, 96] on span "Presentations/Competitions/Performances" at bounding box center [141, 95] width 144 height 11
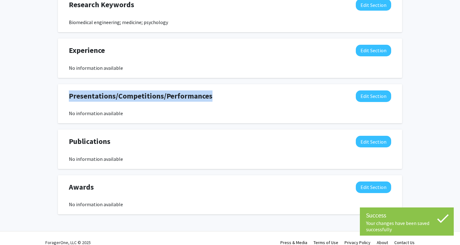
click at [206, 96] on span "Presentations/Competitions/Performances" at bounding box center [141, 95] width 144 height 11
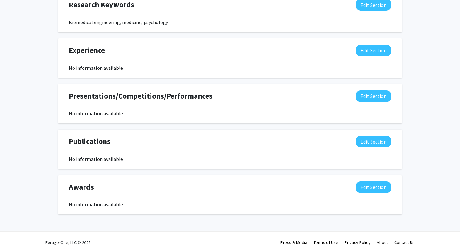
click at [225, 96] on div "Presentations/Competitions/Performances Edit Section" at bounding box center [229, 97] width 331 height 14
drag, startPoint x: 225, startPoint y: 96, endPoint x: 97, endPoint y: 95, distance: 128.2
click at [97, 95] on div "Presentations/Competitions/Performances Edit Section" at bounding box center [229, 97] width 331 height 14
click at [97, 95] on span "Presentations/Competitions/Performances" at bounding box center [141, 95] width 144 height 11
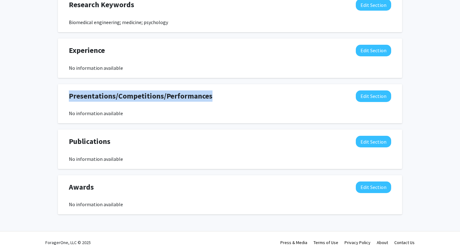
click at [97, 95] on span "Presentations/Competitions/Performances" at bounding box center [141, 95] width 144 height 11
click at [164, 95] on span "Presentations/Competitions/Performances" at bounding box center [141, 95] width 144 height 11
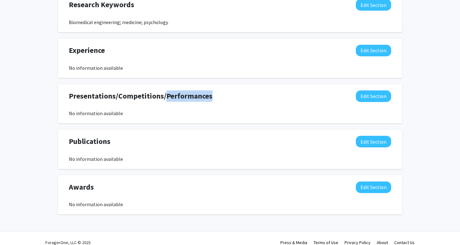
click at [164, 95] on span "Presentations/Competitions/Performances" at bounding box center [141, 95] width 144 height 11
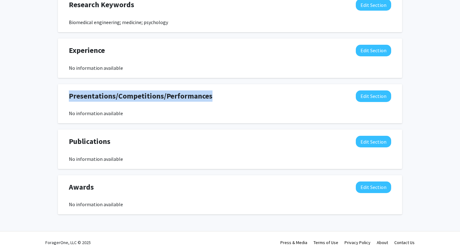
click at [164, 95] on span "Presentations/Competitions/Performances" at bounding box center [141, 95] width 144 height 11
click at [159, 95] on span "Presentations/Competitions/Performances" at bounding box center [141, 95] width 144 height 11
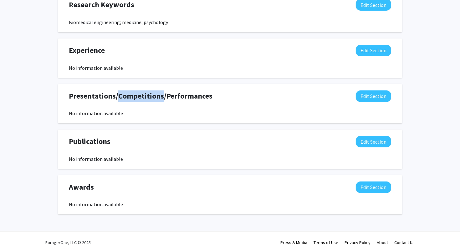
click at [159, 95] on span "Presentations/Competitions/Performances" at bounding box center [141, 95] width 144 height 11
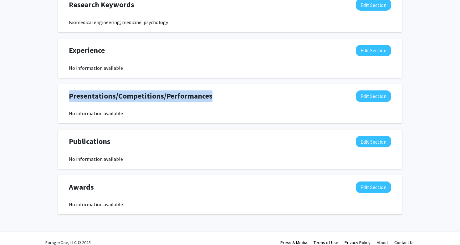
click at [159, 95] on span "Presentations/Competitions/Performances" at bounding box center [141, 95] width 144 height 11
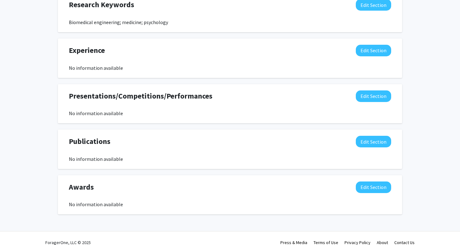
click at [159, 105] on div "Presentations/Competitions/Performances Edit Section No information available" at bounding box center [229, 103] width 331 height 27
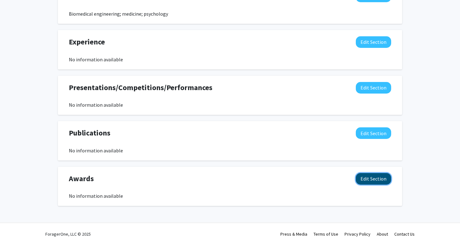
click at [375, 178] on button "Edit Section" at bounding box center [373, 179] width 35 height 12
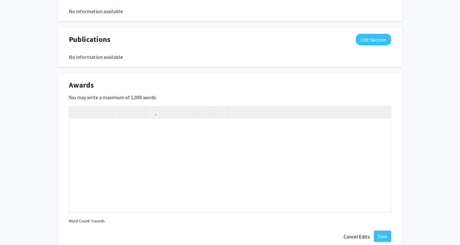
scroll to position [466, 0]
click at [159, 172] on div "Note to users with screen readers: Please deactivate our accessibility plugin f…" at bounding box center [229, 165] width 321 height 94
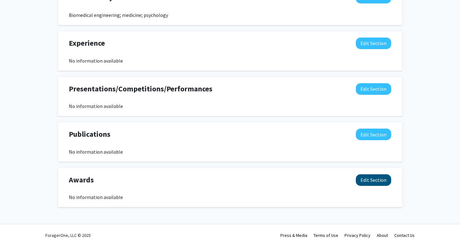
scroll to position [372, 0]
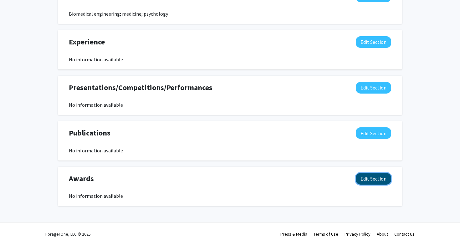
click at [372, 177] on button "Edit Section" at bounding box center [373, 179] width 35 height 12
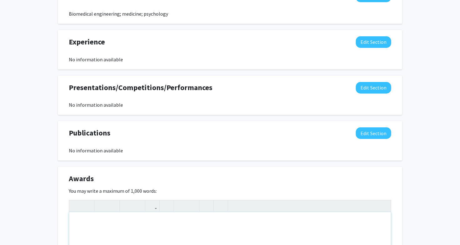
paste div "Note to users with screen readers: Please deactivate our accessibility plugin f…"
type textarea "<p>National Merit Scholarship Finalist &amp; Winner (12th)</p><p>Seal of Bilite…"
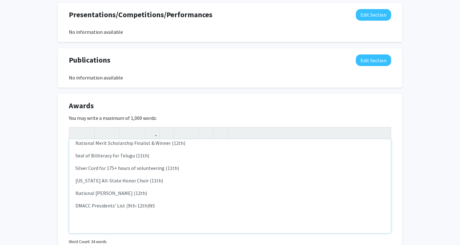
scroll to position [457, 0]
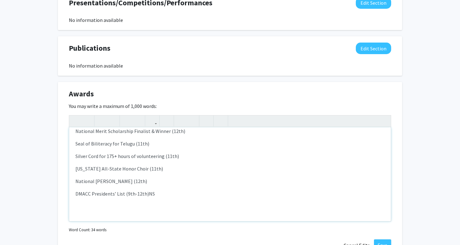
click at [92, 136] on div "National Merit Scholarship Finalist & Winner (12th) Seal of Biliteracy for Telu…" at bounding box center [229, 174] width 321 height 94
click at [86, 137] on div "National Merit Scholarship Finalist & Winner (12th) Seal of Biliteracy for Telu…" at bounding box center [229, 174] width 321 height 94
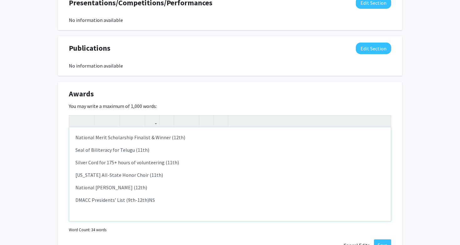
click at [149, 205] on div "National Merit Scholarship Finalist & Winner (12th) Seal of Biliteracy for Telu…" at bounding box center [229, 174] width 321 height 94
drag, startPoint x: 180, startPoint y: 142, endPoint x: 169, endPoint y: 142, distance: 10.6
click at [169, 142] on div "National Merit Scholarship Finalist & Winner (12th) Seal of Biliteracy for Telu…" at bounding box center [229, 174] width 321 height 94
click at [166, 139] on p "National Merit Scholarship Finalist & Winner (12th)" at bounding box center [229, 138] width 309 height 8
drag, startPoint x: 167, startPoint y: 139, endPoint x: 189, endPoint y: 141, distance: 22.2
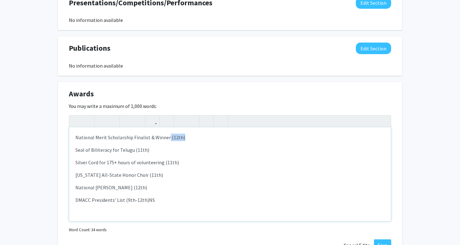
click at [189, 141] on p "National Merit Scholarship Finalist & Winner (12th)" at bounding box center [229, 138] width 309 height 8
click at [165, 149] on p "Seal of Biliteracy for Telugu (11th)" at bounding box center [229, 150] width 309 height 8
click at [187, 160] on p "Silver Cord for 175+ hours of volunteering (11th)" at bounding box center [229, 163] width 309 height 8
drag, startPoint x: 180, startPoint y: 162, endPoint x: 163, endPoint y: 162, distance: 17.8
click at [163, 162] on p "Silver Cord for 175+ hours of volunteering (11th)" at bounding box center [229, 163] width 309 height 8
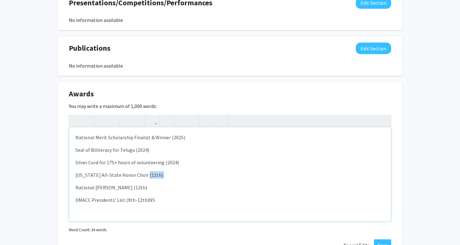
drag, startPoint x: 156, startPoint y: 179, endPoint x: 148, endPoint y: 176, distance: 8.5
click at [148, 176] on div "National Merit Scholarship Finalist & Winner (2025) Seal of Biliteracy for Telu…" at bounding box center [229, 174] width 321 height 94
drag, startPoint x: 146, startPoint y: 175, endPoint x: 133, endPoint y: 175, distance: 13.5
click at [133, 175] on p "Iowa All-State Honor Choir (11th)" at bounding box center [229, 175] width 309 height 8
drag, startPoint x: 138, startPoint y: 188, endPoint x: 127, endPoint y: 188, distance: 11.0
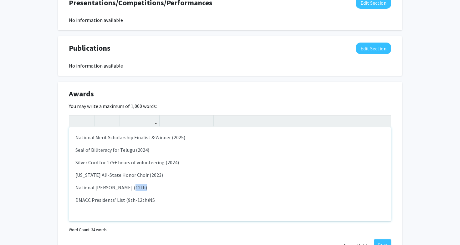
click at [127, 188] on p "National Honor Society (12th)" at bounding box center [229, 188] width 309 height 8
drag, startPoint x: 160, startPoint y: 204, endPoint x: 124, endPoint y: 203, distance: 36.0
click at [124, 203] on div "National Merit Scholarship Finalist & Winner (2025) Seal of Biliteracy for Telu…" at bounding box center [229, 174] width 321 height 94
type textarea "<p>National Merit Scholarship Finalist &amp; Winner (2025)</p><p>Seal of Bilite…"
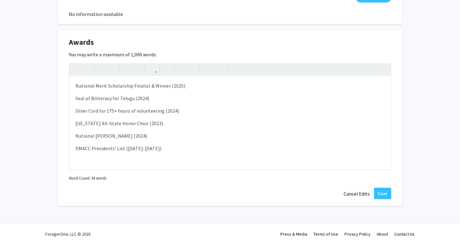
click at [269, 188] on div "Awards Edit Section You may write a maximum of 1,000 words: <p>National Merit S…" at bounding box center [230, 118] width 344 height 176
click at [387, 193] on button "Save" at bounding box center [382, 193] width 17 height 11
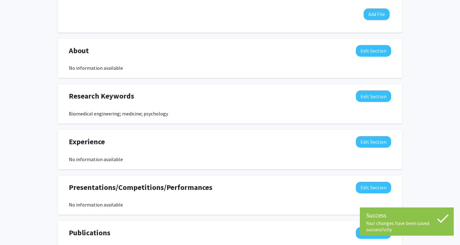
scroll to position [291, 0]
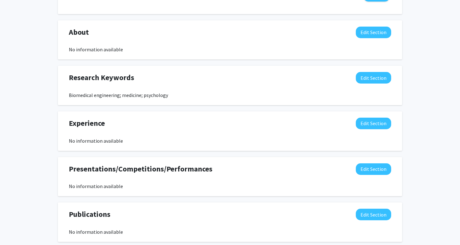
click at [118, 71] on div "Research Keywords Edit Section Biomedical engineering; medicine; psychology You…" at bounding box center [230, 85] width 344 height 39
click at [118, 72] on span "Research Keywords" at bounding box center [101, 77] width 65 height 11
click at [118, 75] on span "Research Keywords" at bounding box center [101, 77] width 65 height 11
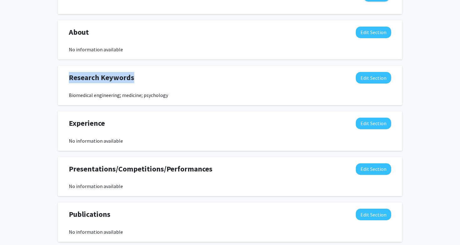
click at [118, 75] on span "Research Keywords" at bounding box center [101, 77] width 65 height 11
click at [124, 76] on span "Research Keywords" at bounding box center [101, 77] width 65 height 11
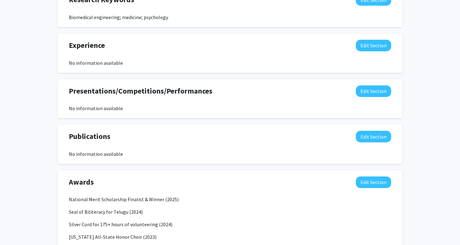
scroll to position [371, 0]
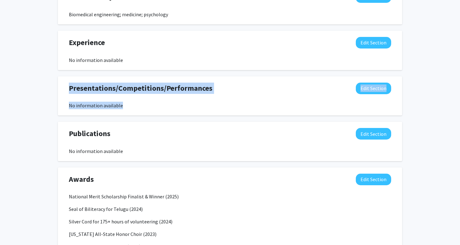
drag, startPoint x: 71, startPoint y: 86, endPoint x: 218, endPoint y: 103, distance: 148.2
click at [220, 103] on div "Presentations/Competitions/Performances Edit Section No information available" at bounding box center [229, 96] width 331 height 27
click at [218, 103] on div "No information available" at bounding box center [230, 106] width 322 height 8
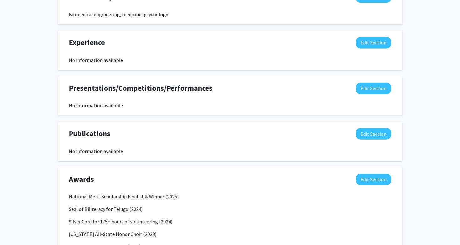
click at [218, 103] on div "No information available" at bounding box center [230, 106] width 322 height 8
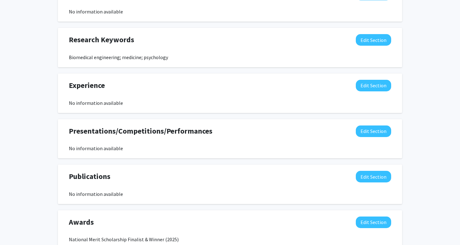
scroll to position [325, 0]
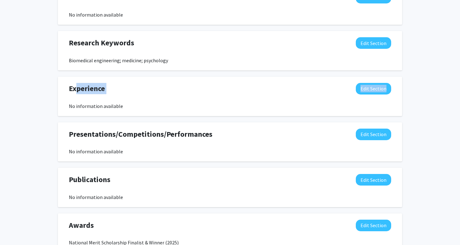
drag, startPoint x: 134, startPoint y: 102, endPoint x: 76, endPoint y: 93, distance: 58.5
click at [76, 93] on div "Experience Edit Section No information available" at bounding box center [229, 96] width 331 height 27
click at [76, 93] on span "Experience" at bounding box center [87, 88] width 36 height 11
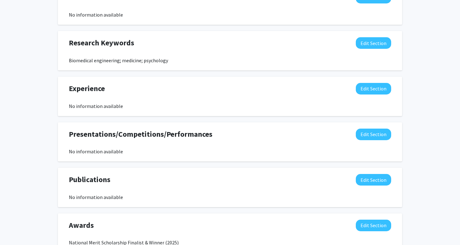
click at [109, 101] on div "Experience Edit Section No information available" at bounding box center [229, 96] width 331 height 27
click at [104, 103] on div "No information available" at bounding box center [230, 106] width 322 height 8
click at [78, 104] on div "No information available" at bounding box center [230, 106] width 322 height 8
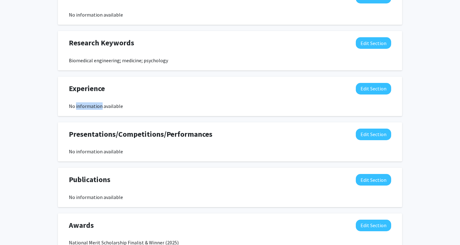
click at [78, 104] on div "No information available" at bounding box center [230, 106] width 322 height 8
click at [73, 104] on div "No information available" at bounding box center [230, 106] width 322 height 8
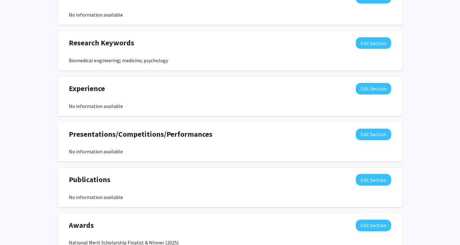
click at [95, 103] on div "No information available" at bounding box center [230, 106] width 322 height 8
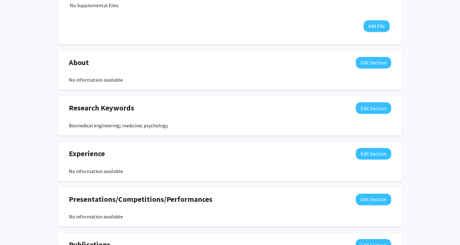
scroll to position [260, 0]
click at [371, 155] on button "Edit Section" at bounding box center [373, 154] width 35 height 12
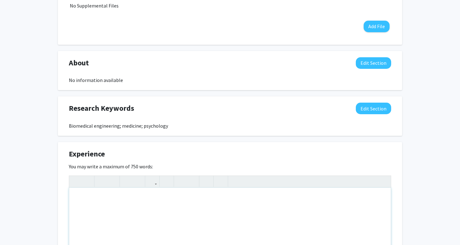
click at [185, 198] on div "Note to users with screen readers: Please deactivate our accessibility plugin f…" at bounding box center [229, 235] width 321 height 94
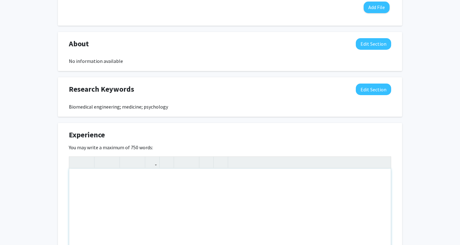
scroll to position [257, 0]
